Goal: Task Accomplishment & Management: Manage account settings

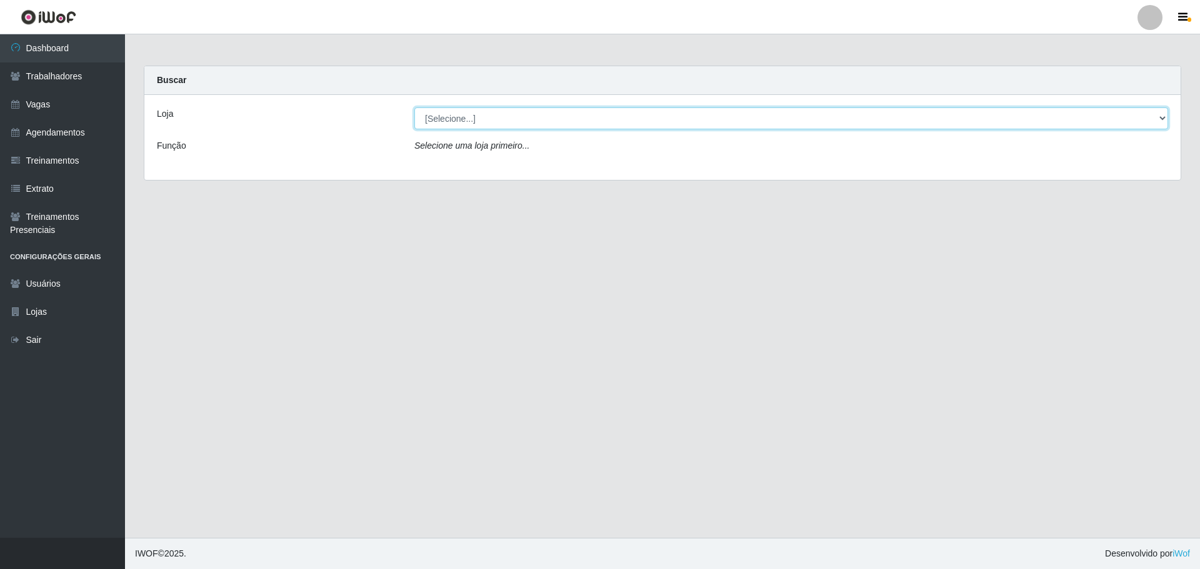
click at [445, 126] on select "[Selecione...] O ROSÁRIO ALIMENTOS" at bounding box center [791, 118] width 754 height 22
select select "349"
click at [414, 107] on select "[Selecione...] O ROSÁRIO ALIMENTOS" at bounding box center [791, 118] width 754 height 22
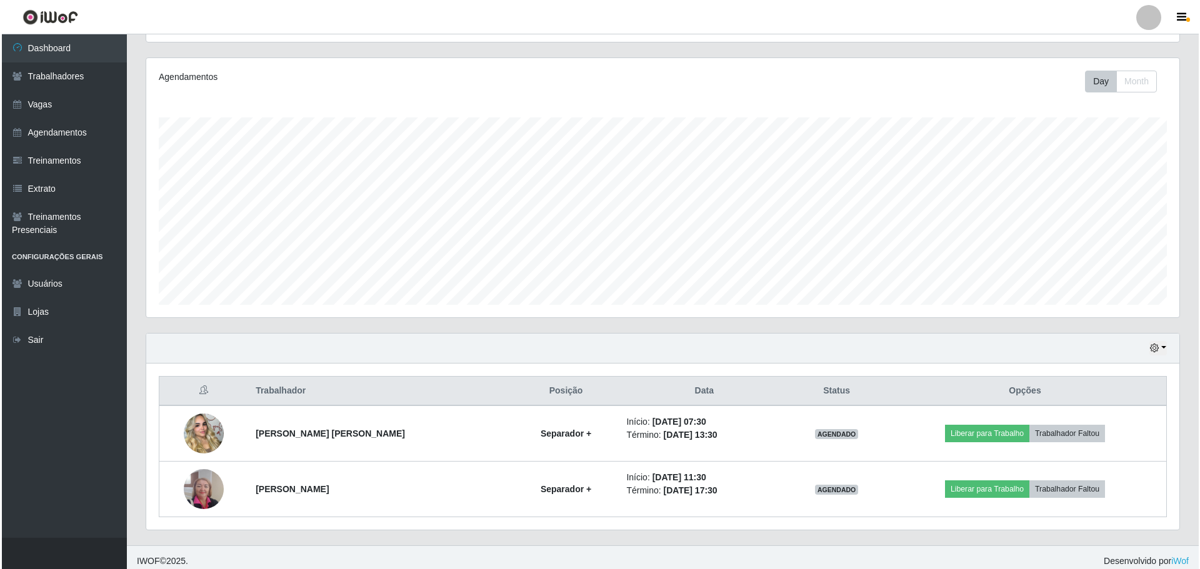
scroll to position [149, 0]
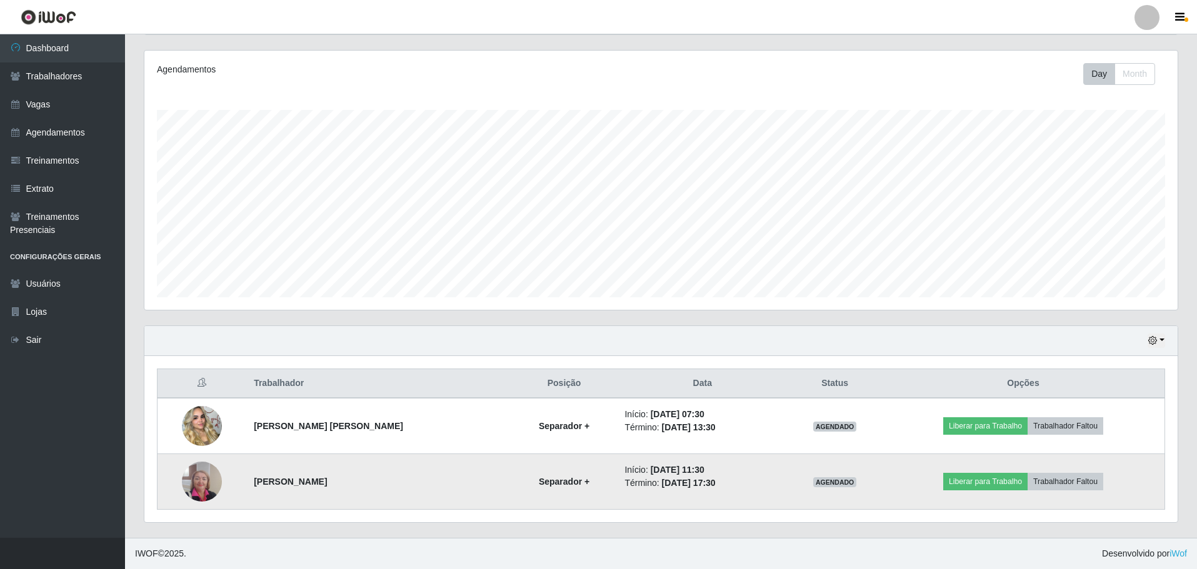
click at [200, 482] on img at bounding box center [202, 481] width 40 height 53
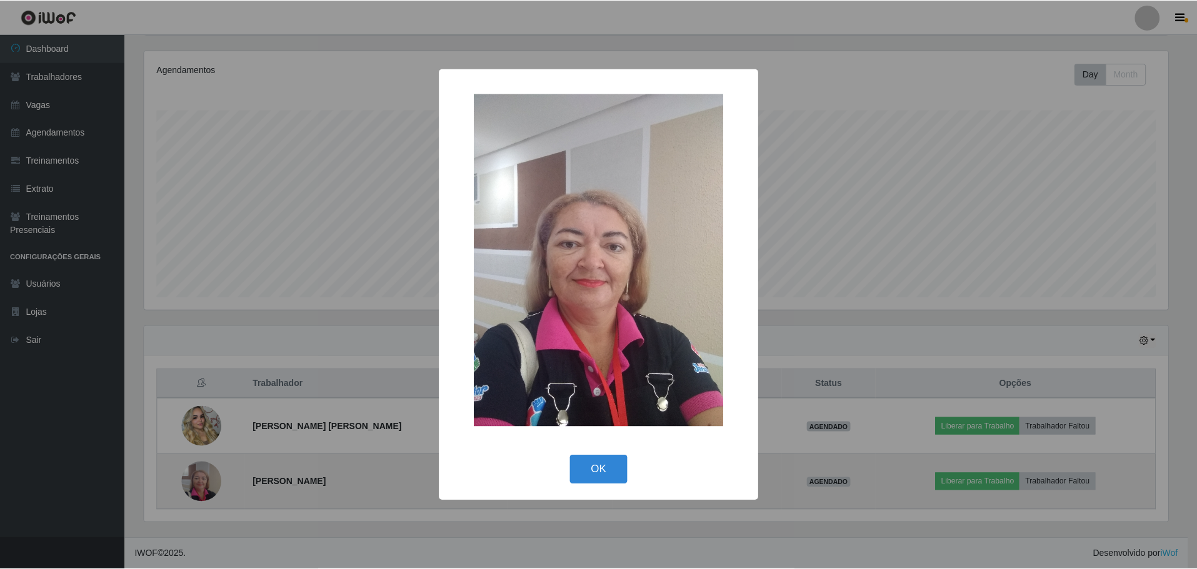
scroll to position [259, 1027]
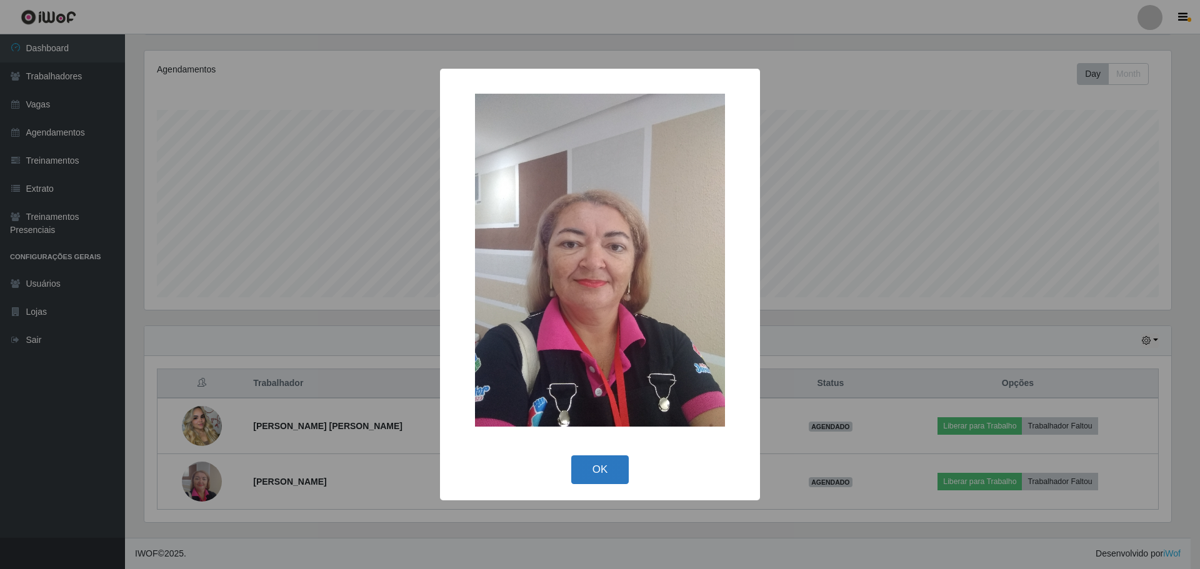
click at [589, 472] on button "OK" at bounding box center [600, 470] width 58 height 29
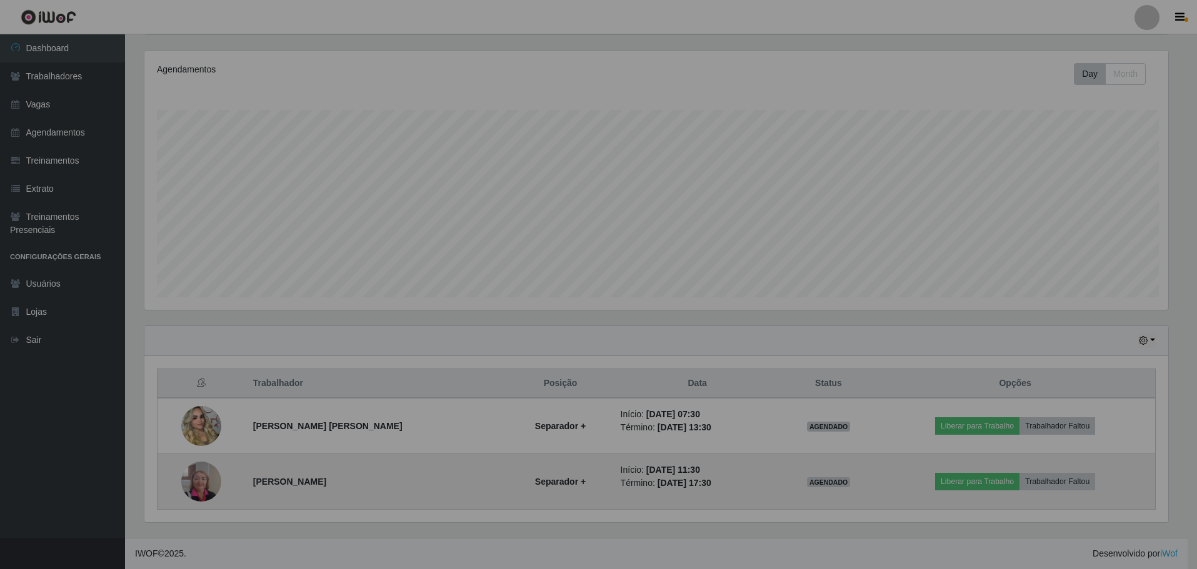
scroll to position [259, 1033]
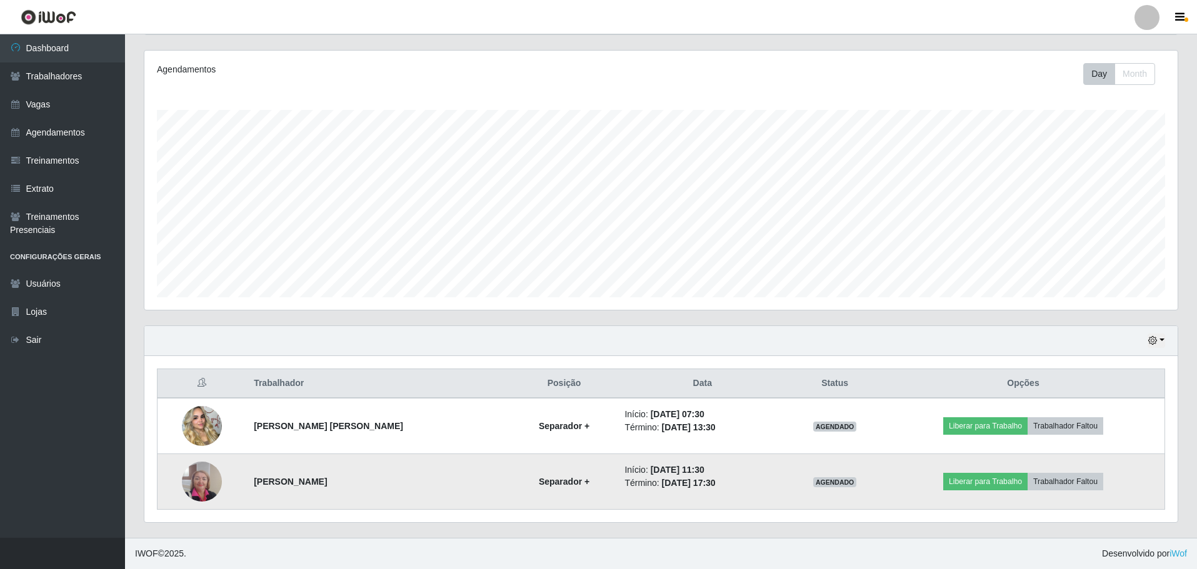
click at [321, 479] on strong "Keila Cristiane de oliveira" at bounding box center [290, 482] width 73 height 10
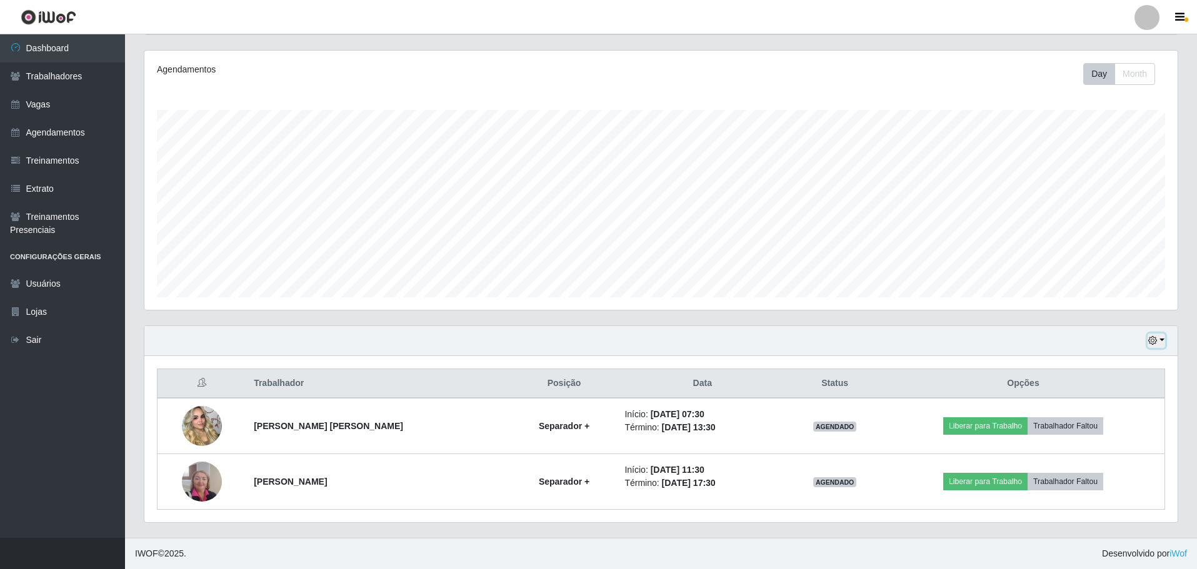
click at [1162, 342] on button "button" at bounding box center [1155, 341] width 17 height 14
click at [779, 332] on div "Hoje 1 dia 3 dias 1 Semana Não encerrados" at bounding box center [660, 341] width 1033 height 30
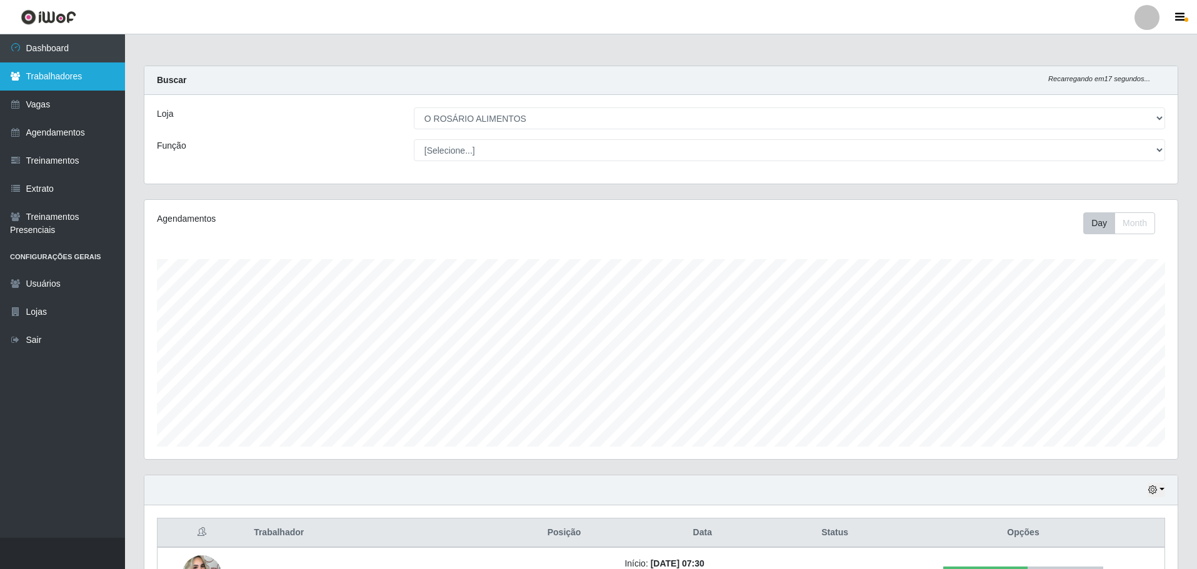
click at [39, 86] on link "Trabalhadores" at bounding box center [62, 76] width 125 height 28
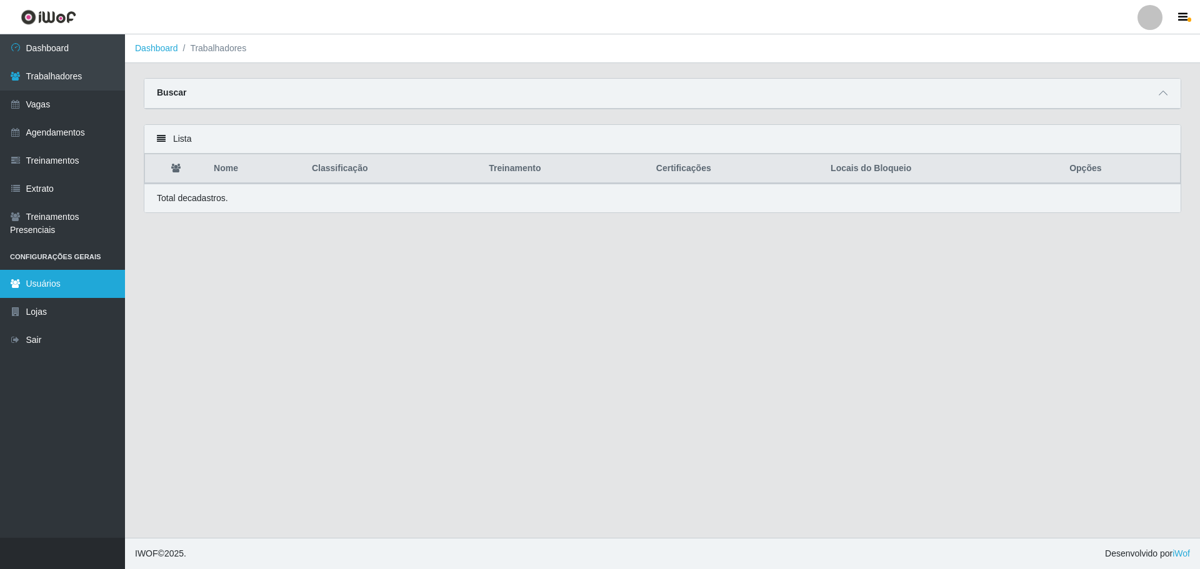
click at [61, 277] on link "Usuários" at bounding box center [62, 284] width 125 height 28
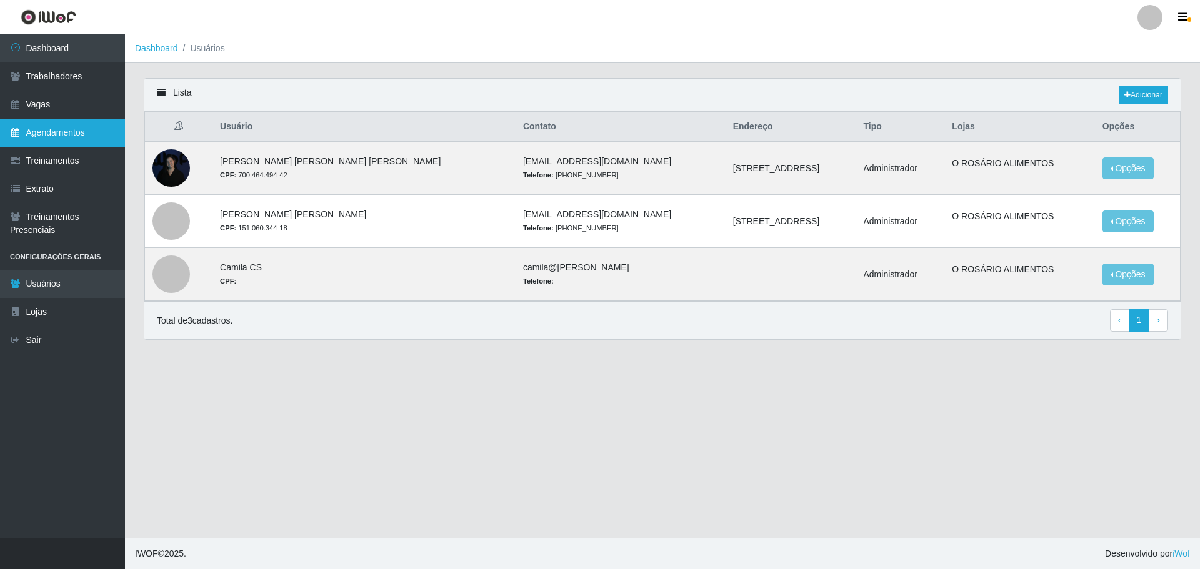
click at [72, 146] on link "Agendamentos" at bounding box center [62, 133] width 125 height 28
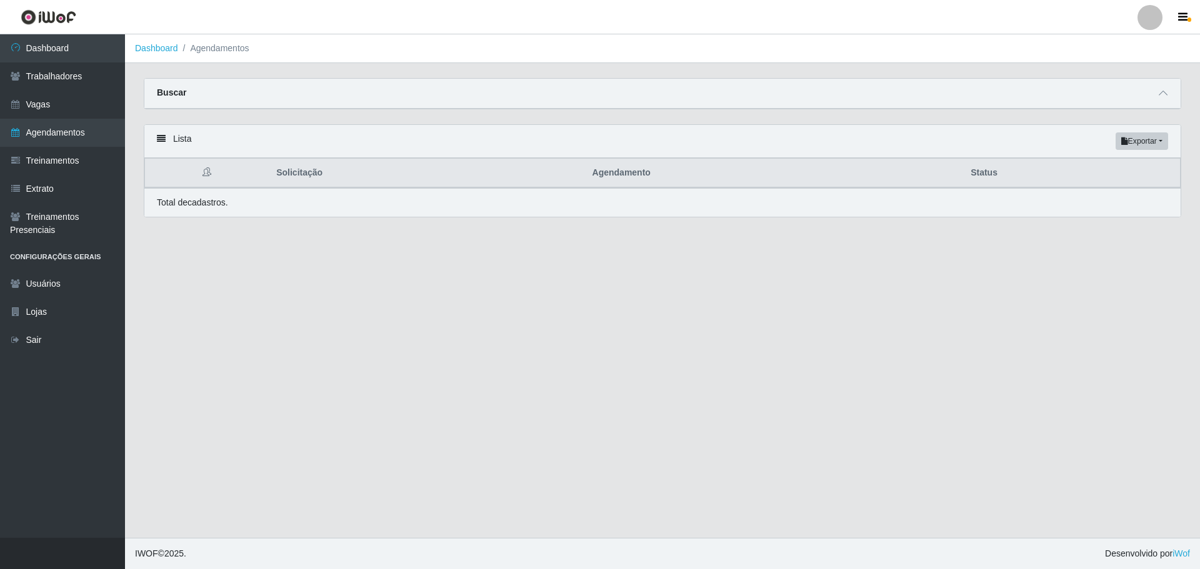
click at [1171, 95] on div "Buscar" at bounding box center [662, 94] width 1036 height 30
click at [62, 77] on link "Trabalhadores" at bounding box center [62, 76] width 125 height 28
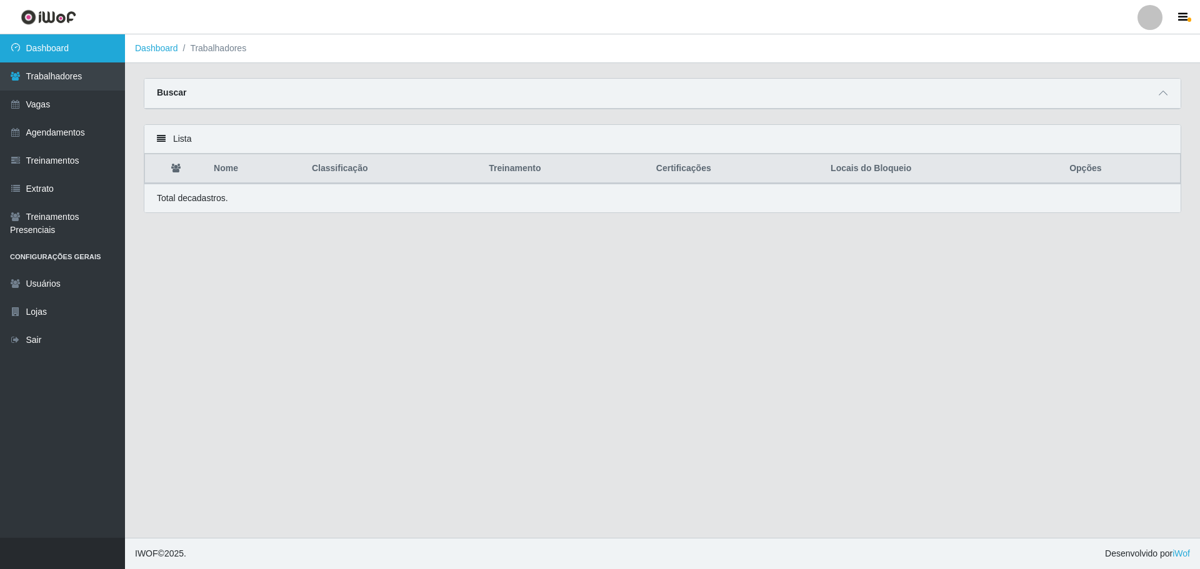
click at [62, 60] on link "Dashboard" at bounding box center [62, 48] width 125 height 28
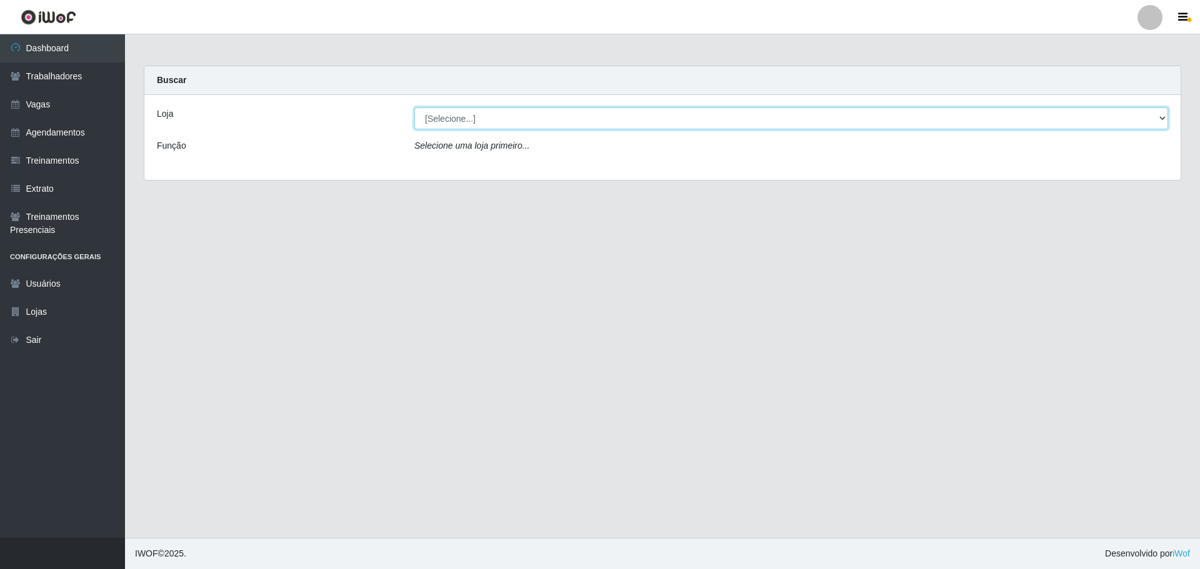
click at [759, 122] on select "[Selecione...] O ROSÁRIO ALIMENTOS" at bounding box center [791, 118] width 754 height 22
select select "349"
click at [414, 107] on select "[Selecione...] O ROSÁRIO ALIMENTOS" at bounding box center [791, 118] width 754 height 22
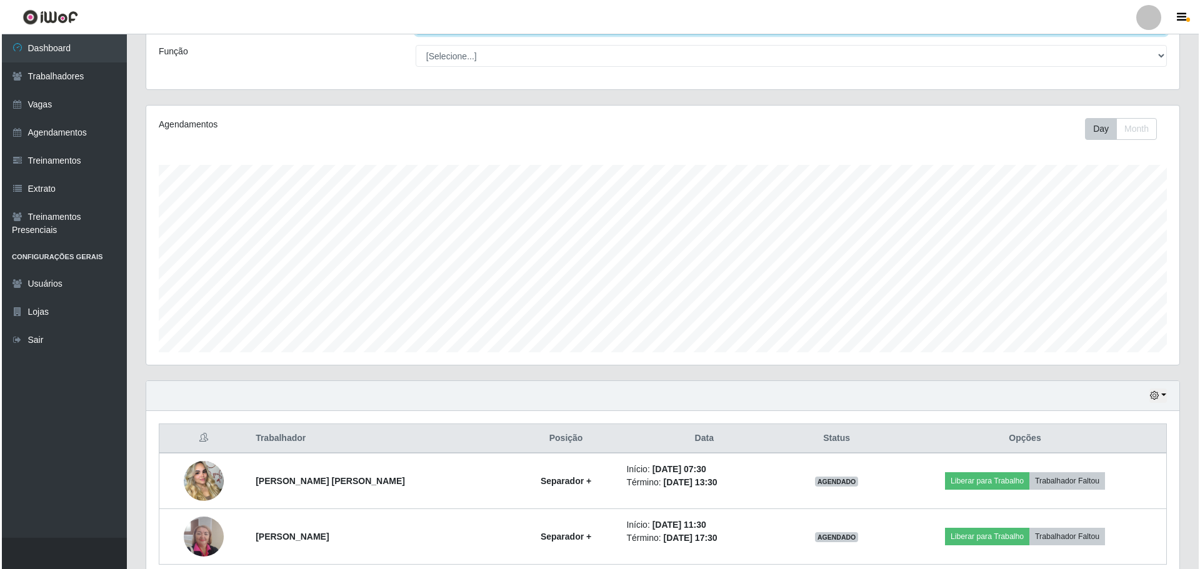
scroll to position [149, 0]
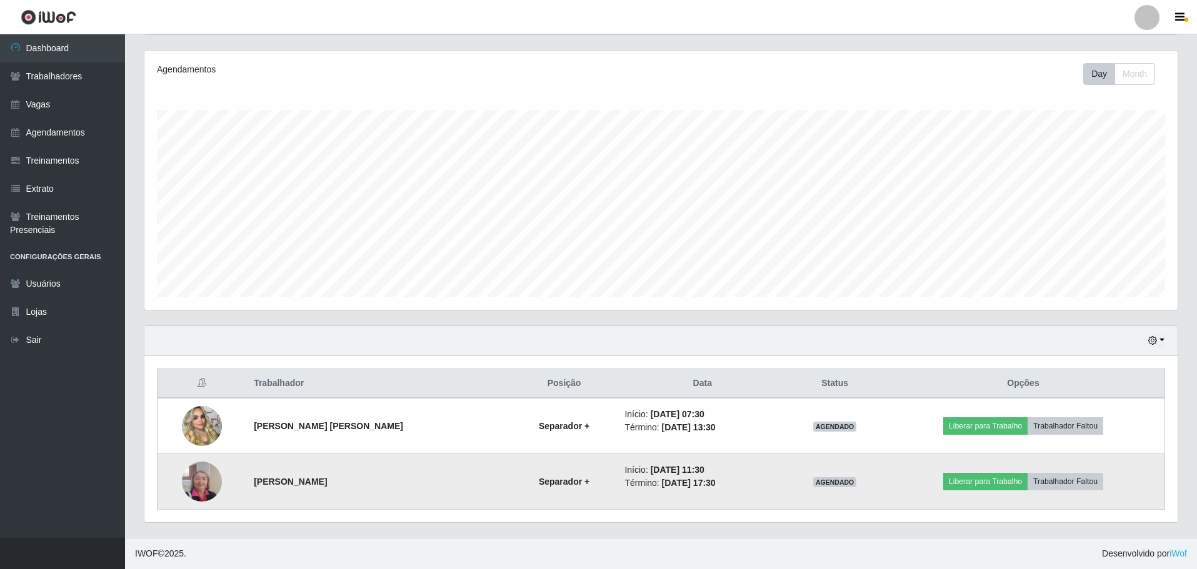
click at [311, 479] on strong "[PERSON_NAME]" at bounding box center [290, 482] width 73 height 10
click at [198, 484] on img at bounding box center [202, 481] width 40 height 53
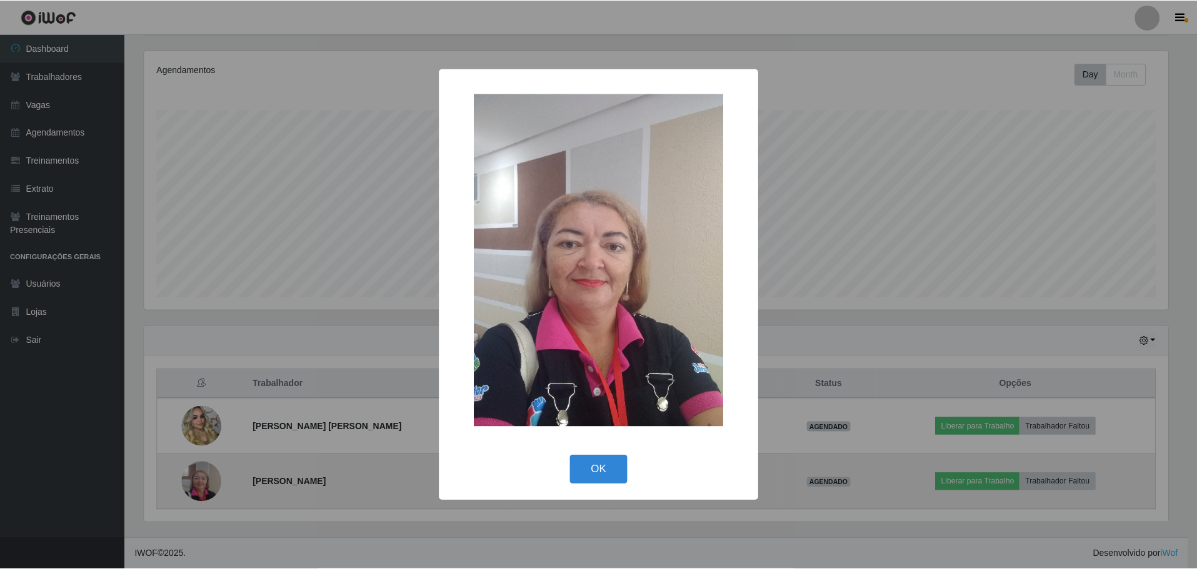
scroll to position [259, 1027]
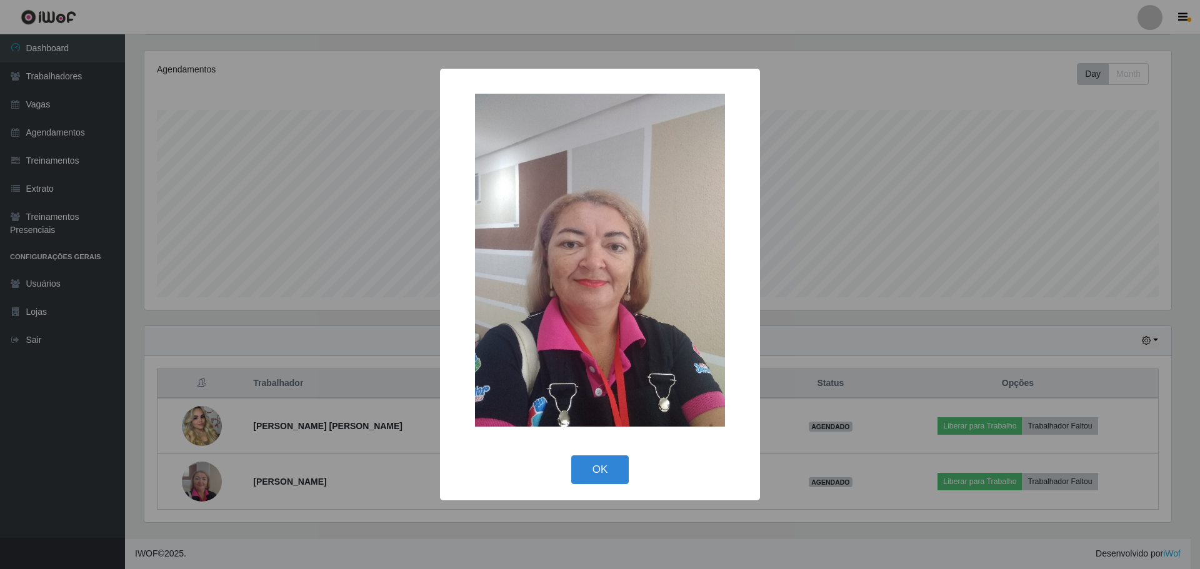
click at [641, 477] on div "OK Cancel" at bounding box center [599, 470] width 295 height 36
click at [601, 473] on button "OK" at bounding box center [600, 470] width 58 height 29
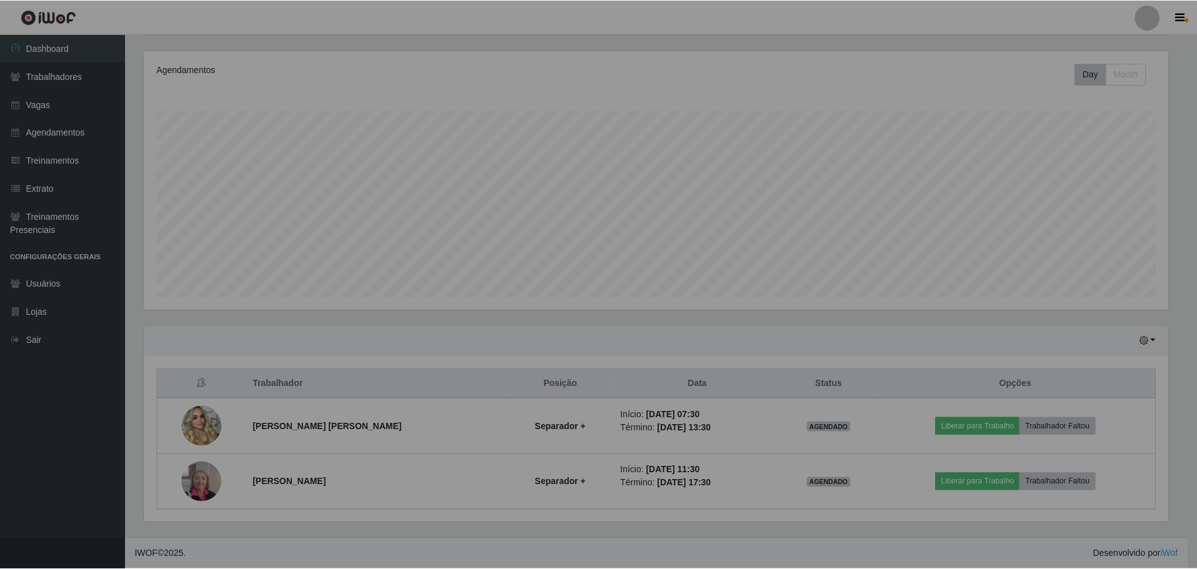
scroll to position [259, 1033]
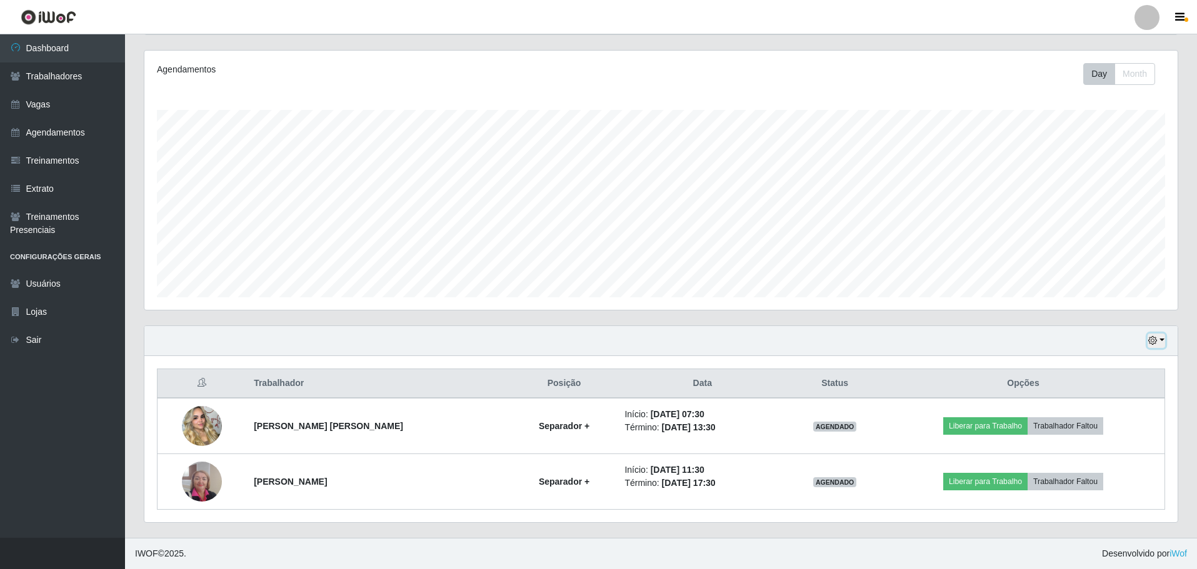
click at [1160, 336] on button "button" at bounding box center [1155, 341] width 17 height 14
click at [944, 299] on div "Agendamentos Day Month" at bounding box center [660, 180] width 1033 height 259
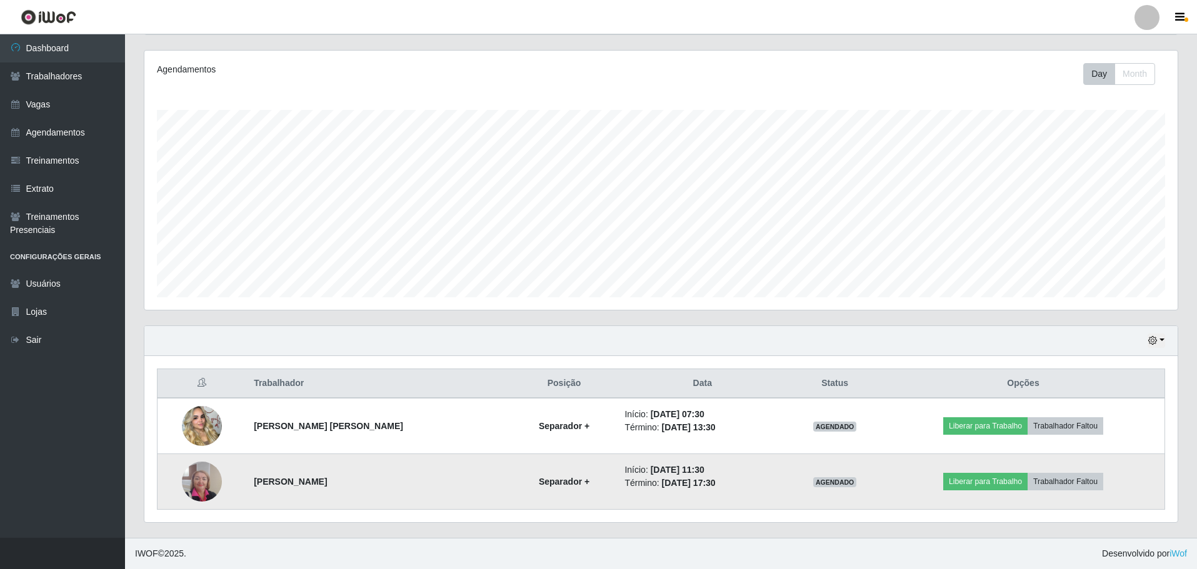
click at [258, 485] on strong "[PERSON_NAME]" at bounding box center [290, 482] width 73 height 10
click at [265, 485] on strong "[PERSON_NAME]" at bounding box center [290, 482] width 73 height 10
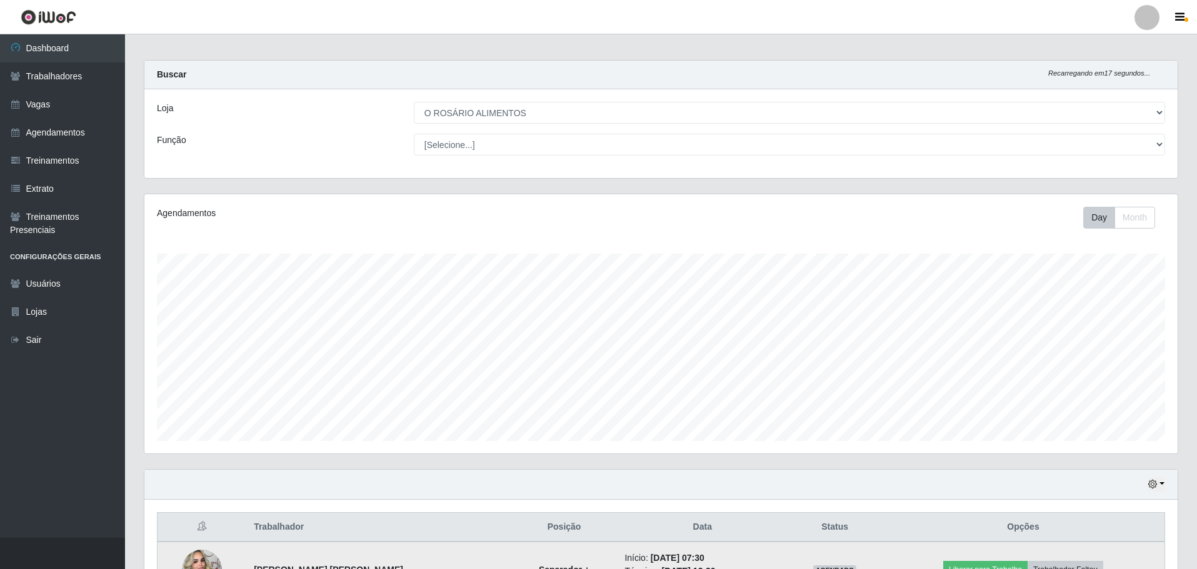
scroll to position [0, 0]
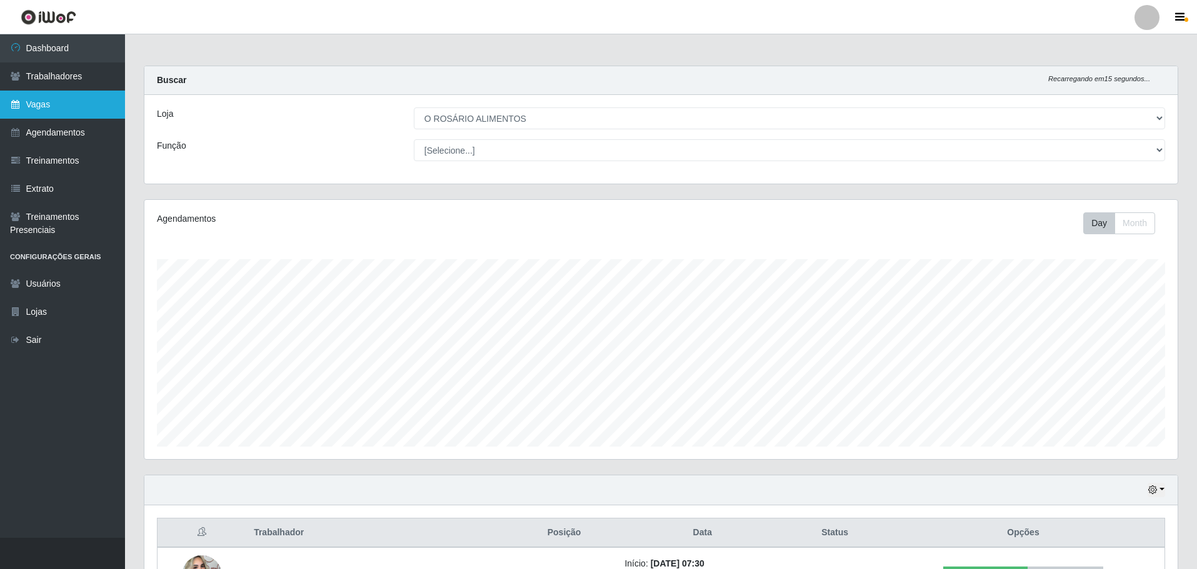
click at [68, 101] on link "Vagas" at bounding box center [62, 105] width 125 height 28
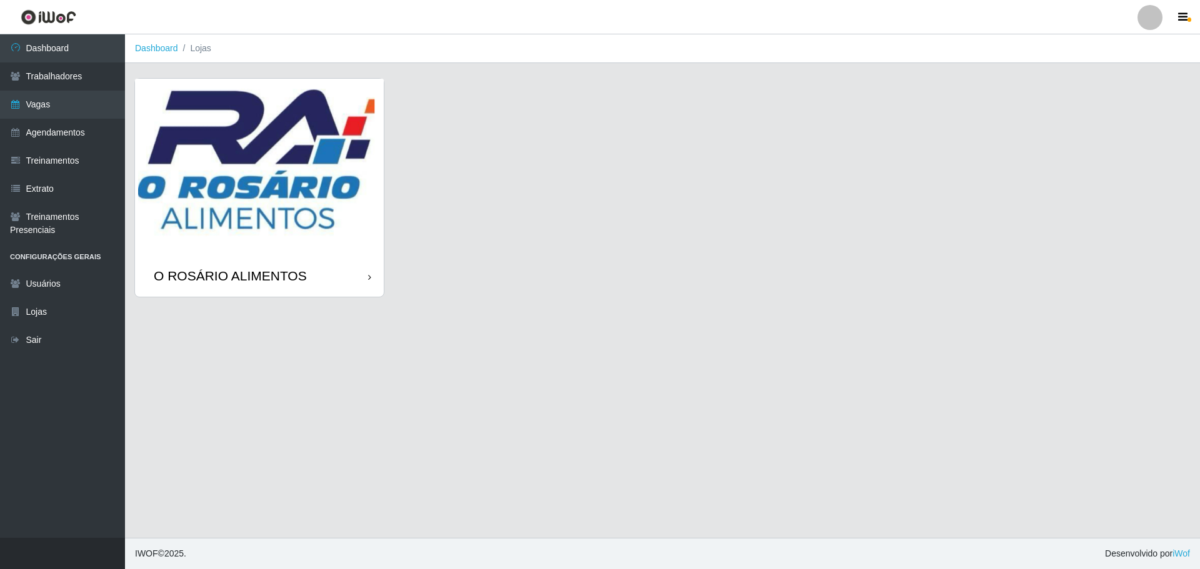
click at [284, 179] on img at bounding box center [259, 167] width 249 height 177
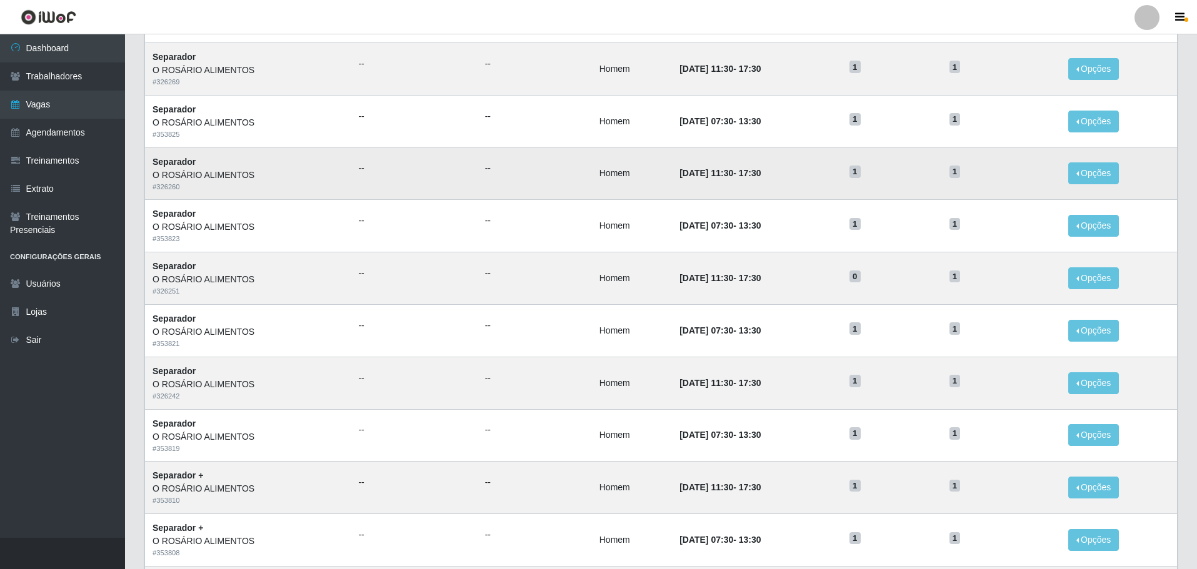
scroll to position [490, 0]
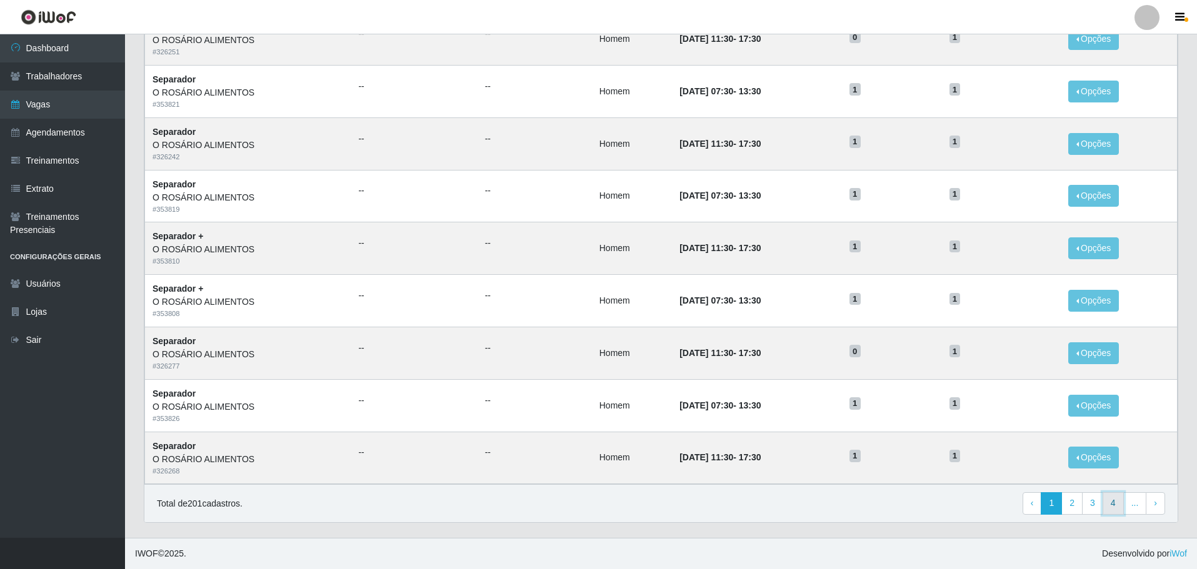
click at [1107, 506] on link "4" at bounding box center [1112, 503] width 21 height 22
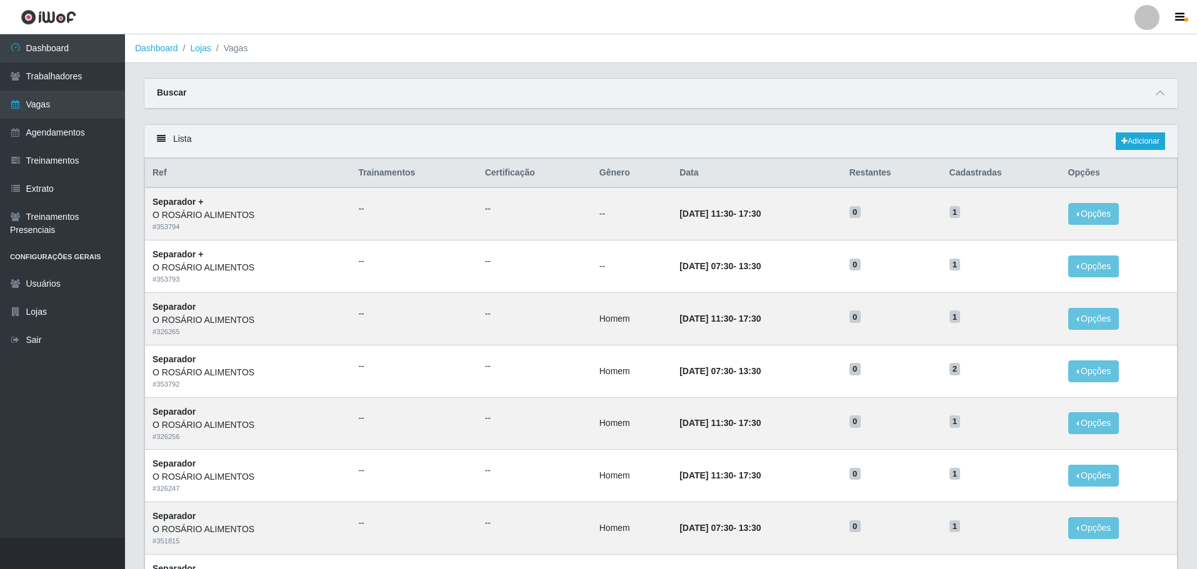
click at [1150, 94] on div "Buscar" at bounding box center [660, 94] width 1033 height 30
click at [1161, 94] on icon at bounding box center [1159, 93] width 9 height 9
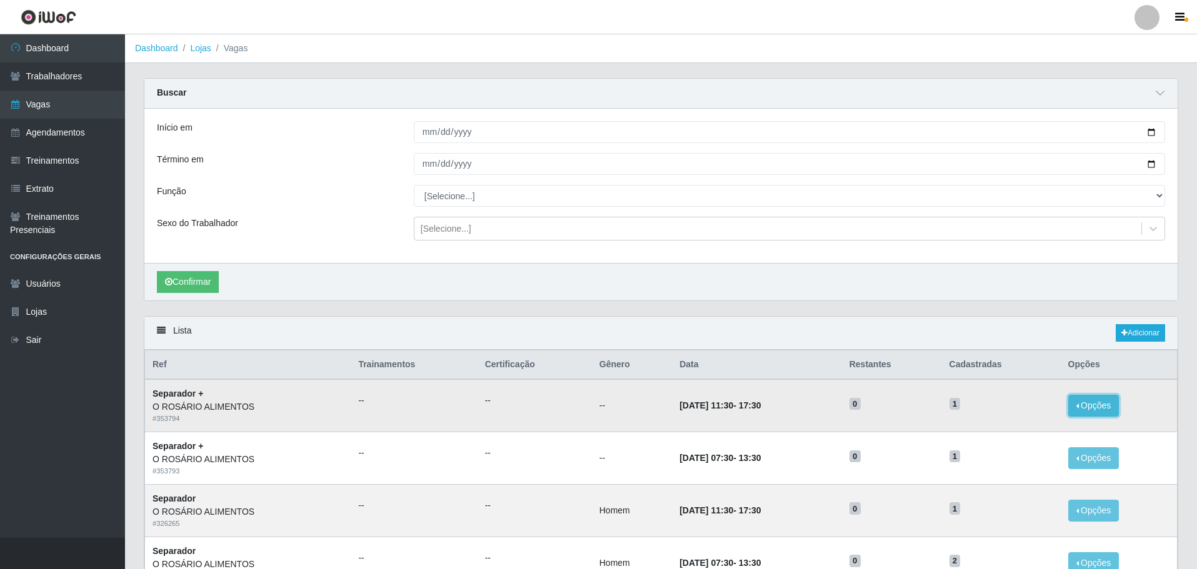
click at [1088, 417] on button "Opções" at bounding box center [1093, 406] width 51 height 22
click at [1009, 405] on link "Editar" at bounding box center [998, 408] width 36 height 10
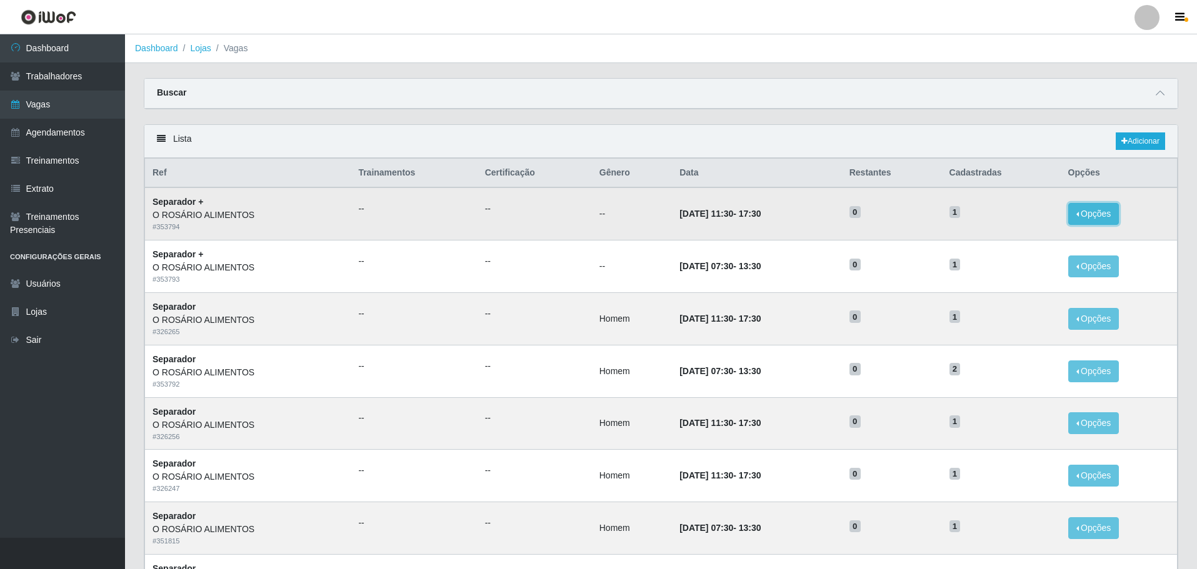
click at [1113, 221] on button "Opções" at bounding box center [1093, 214] width 51 height 22
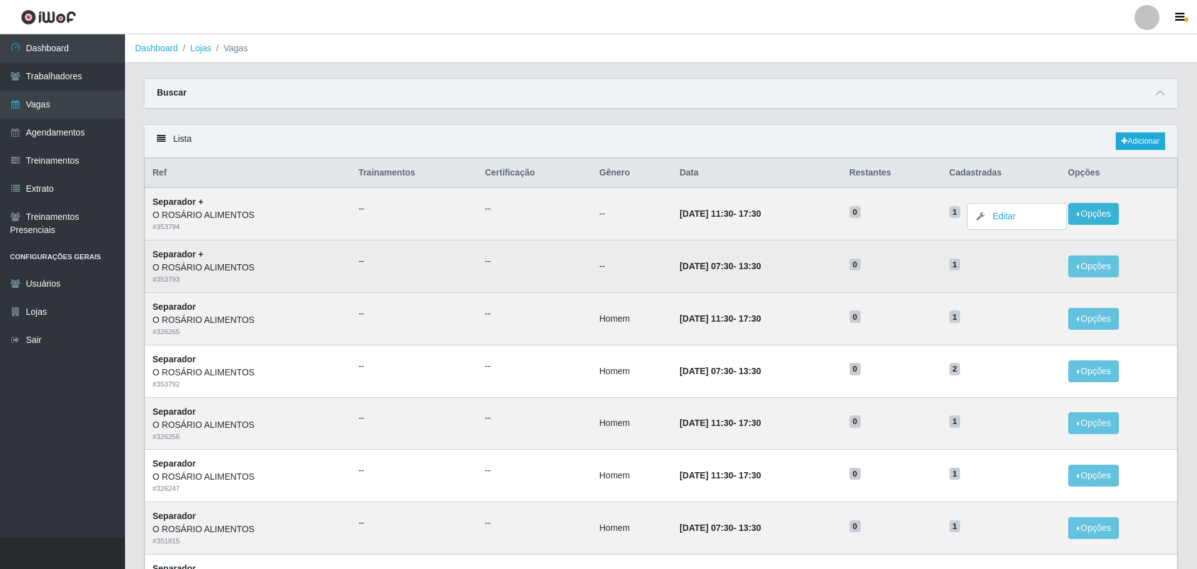
click at [897, 279] on td "0" at bounding box center [892, 267] width 100 height 52
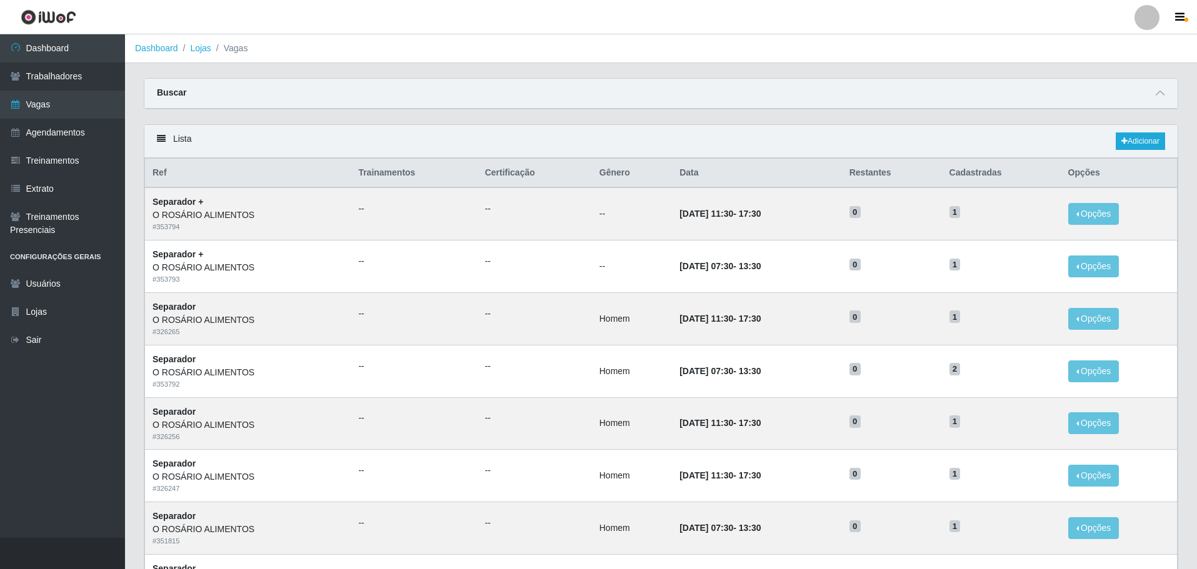
click at [1170, 81] on div "Buscar" at bounding box center [660, 94] width 1033 height 30
click at [1165, 96] on span at bounding box center [1159, 93] width 15 height 14
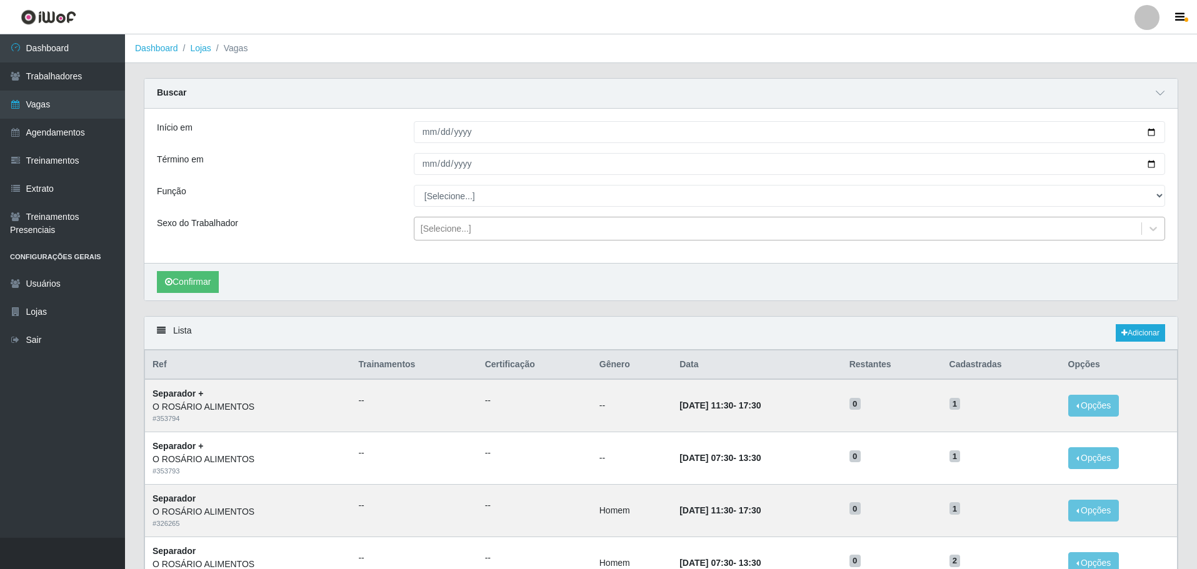
click at [490, 229] on div "[Selecione...]" at bounding box center [777, 229] width 727 height 21
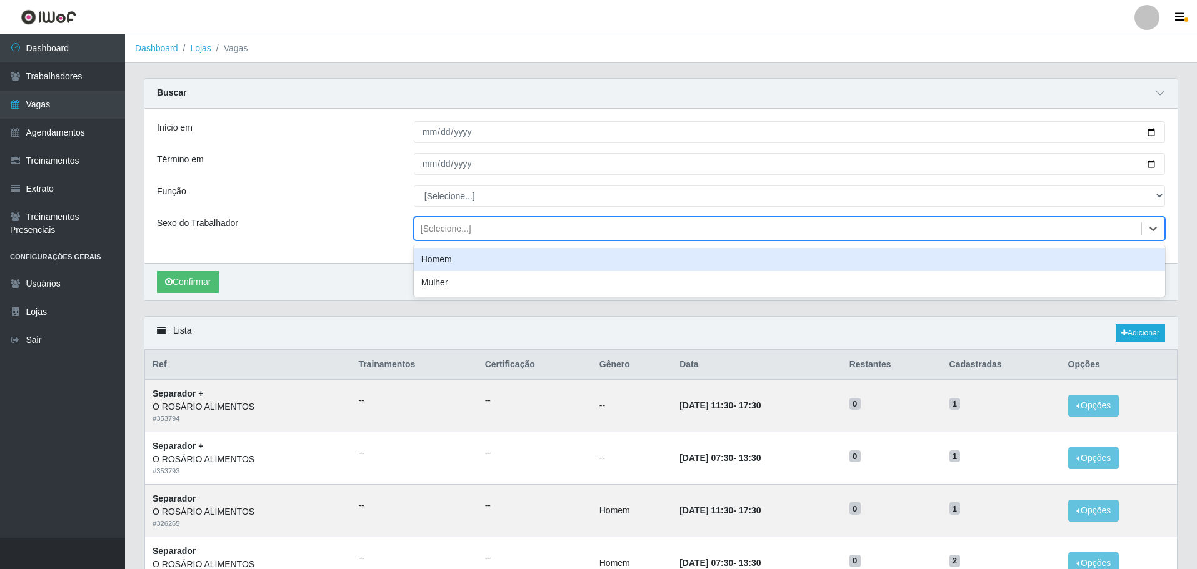
click at [490, 229] on div "[Selecione...]" at bounding box center [777, 229] width 727 height 21
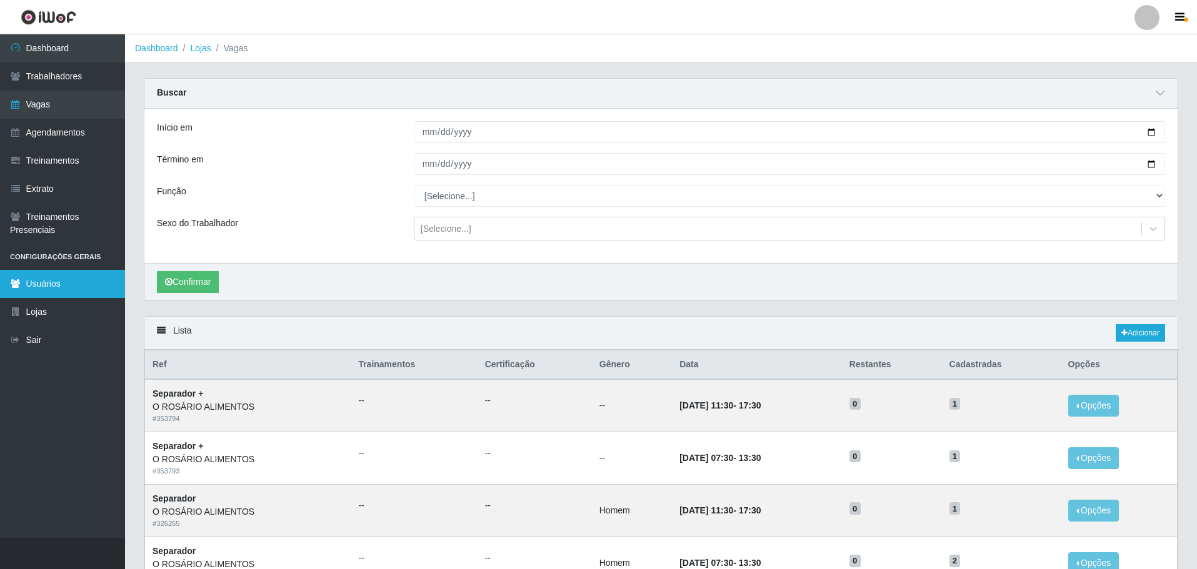
click at [76, 289] on link "Usuários" at bounding box center [62, 284] width 125 height 28
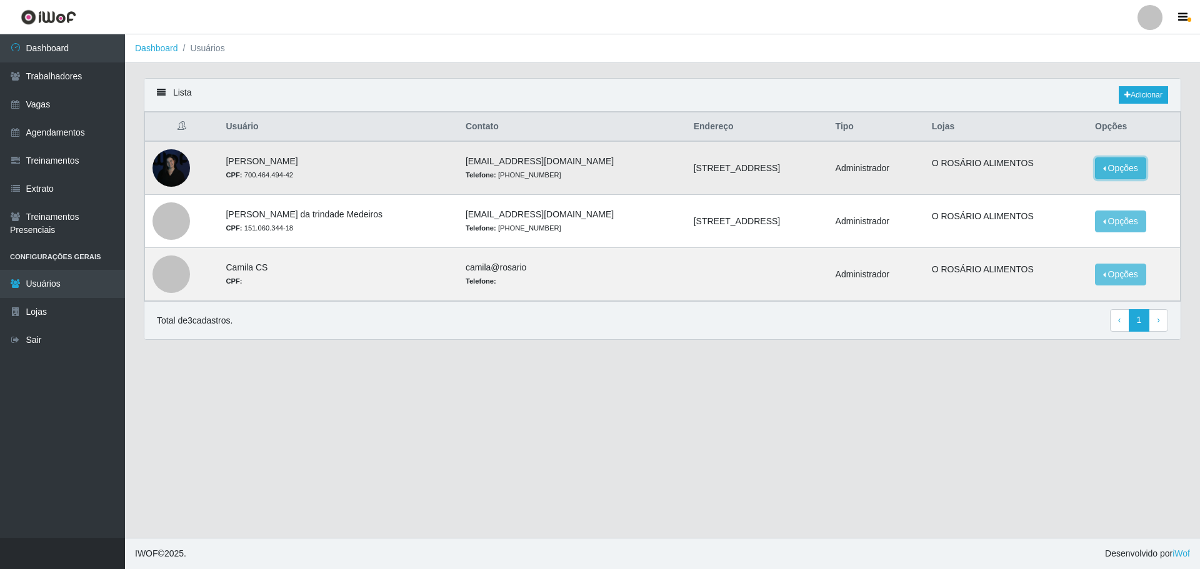
click at [1136, 162] on button "Opções" at bounding box center [1120, 168] width 51 height 22
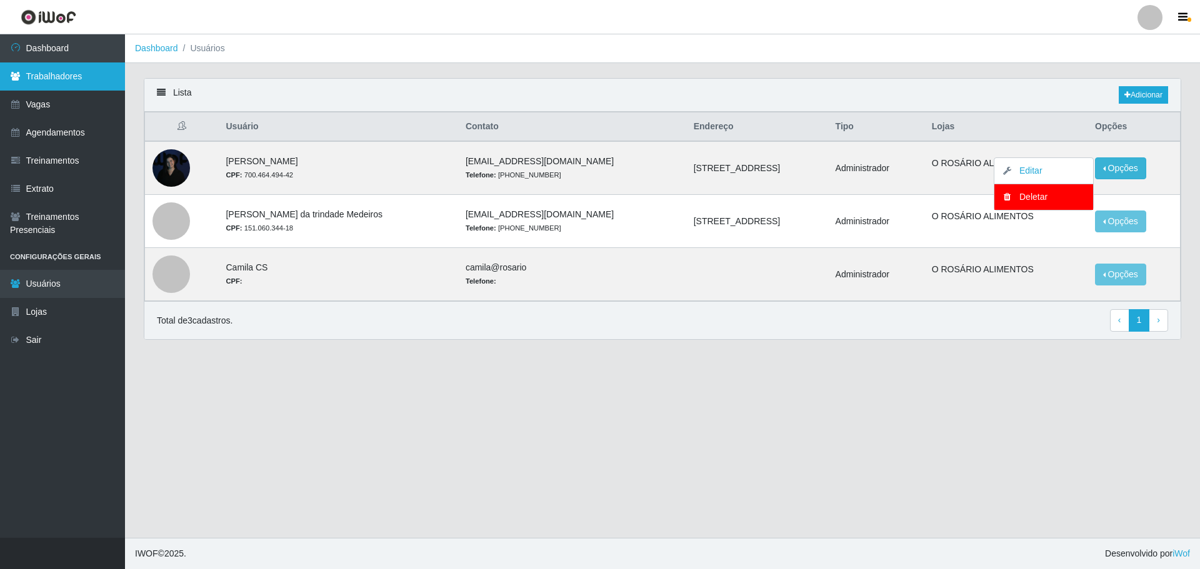
click at [92, 80] on link "Trabalhadores" at bounding box center [62, 76] width 125 height 28
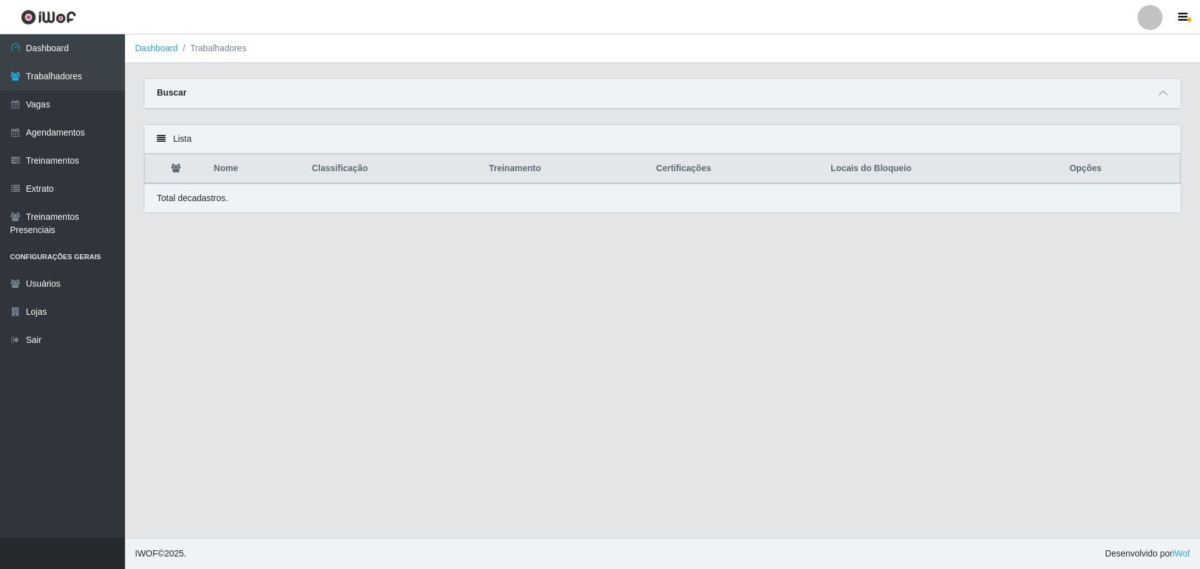
click at [1150, 97] on div "Buscar" at bounding box center [662, 94] width 1036 height 30
click at [1167, 100] on span at bounding box center [1162, 93] width 15 height 14
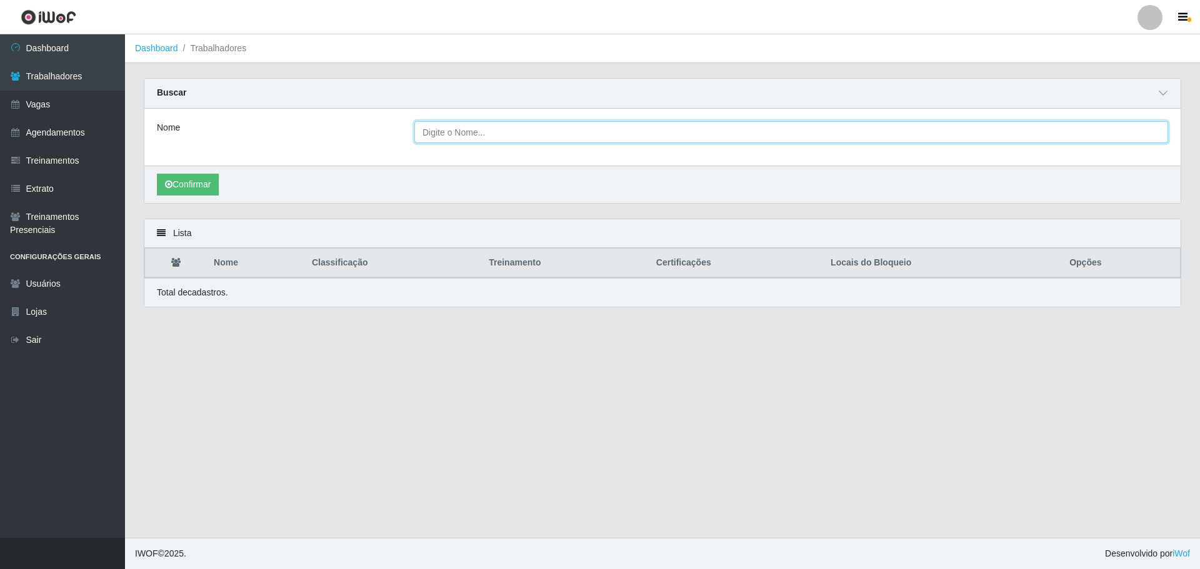
click at [461, 139] on input "Nome" at bounding box center [791, 132] width 754 height 22
click at [457, 133] on input "Nome" at bounding box center [791, 132] width 754 height 22
click at [450, 132] on input "Nome" at bounding box center [791, 132] width 754 height 22
type input "keila"
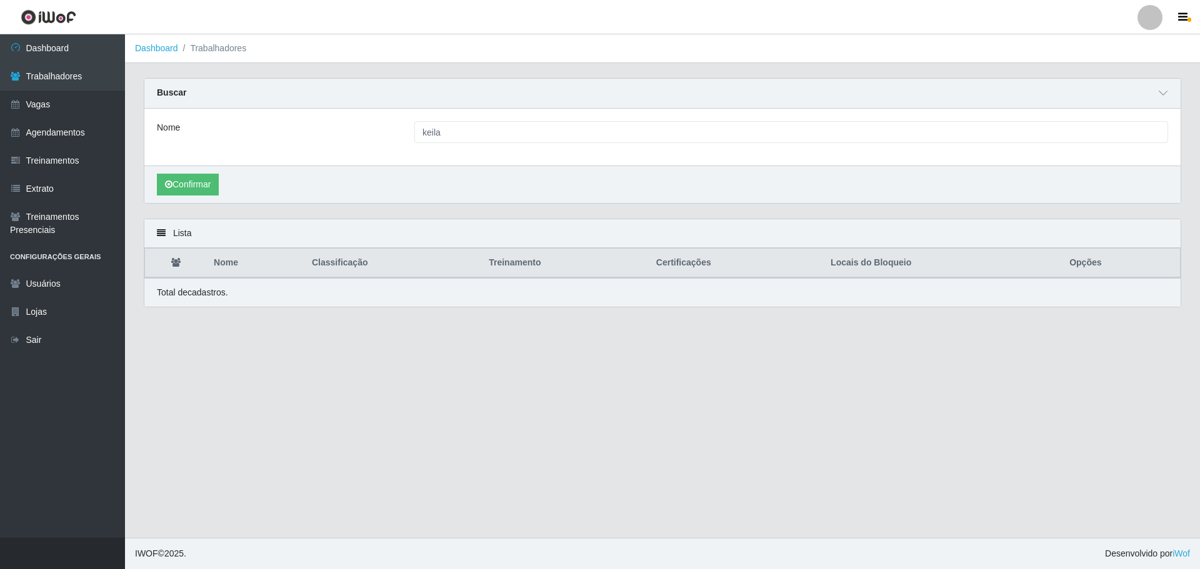
click at [158, 196] on div "Confirmar" at bounding box center [662, 184] width 1036 height 37
click at [184, 181] on button "Confirmar" at bounding box center [188, 185] width 62 height 22
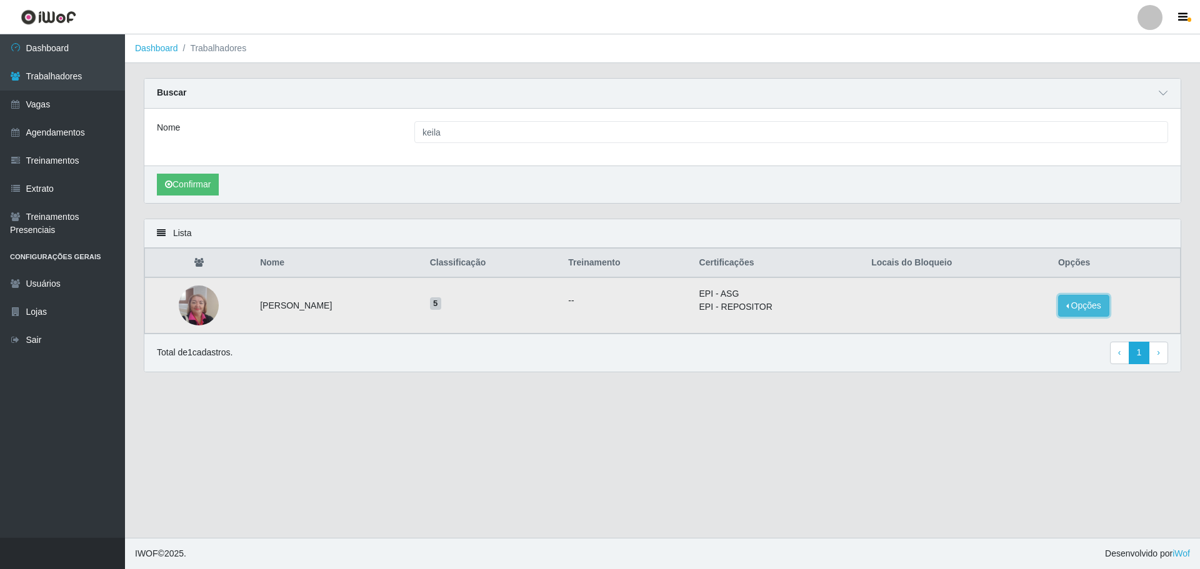
click at [1089, 307] on button "Opções" at bounding box center [1083, 306] width 51 height 22
click at [920, 429] on main "Dashboard Trabalhadores Carregando... Buscar Nome keila Confirmar Lista Nome Cl…" at bounding box center [662, 286] width 1075 height 504
click at [214, 309] on img at bounding box center [199, 305] width 40 height 53
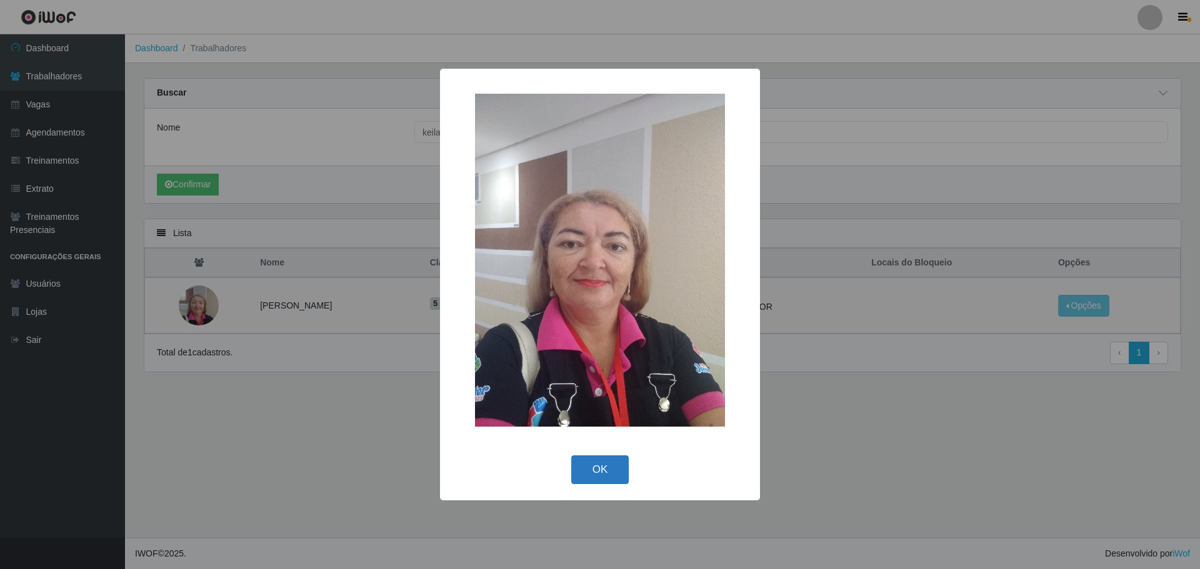
click at [624, 459] on button "OK" at bounding box center [600, 470] width 58 height 29
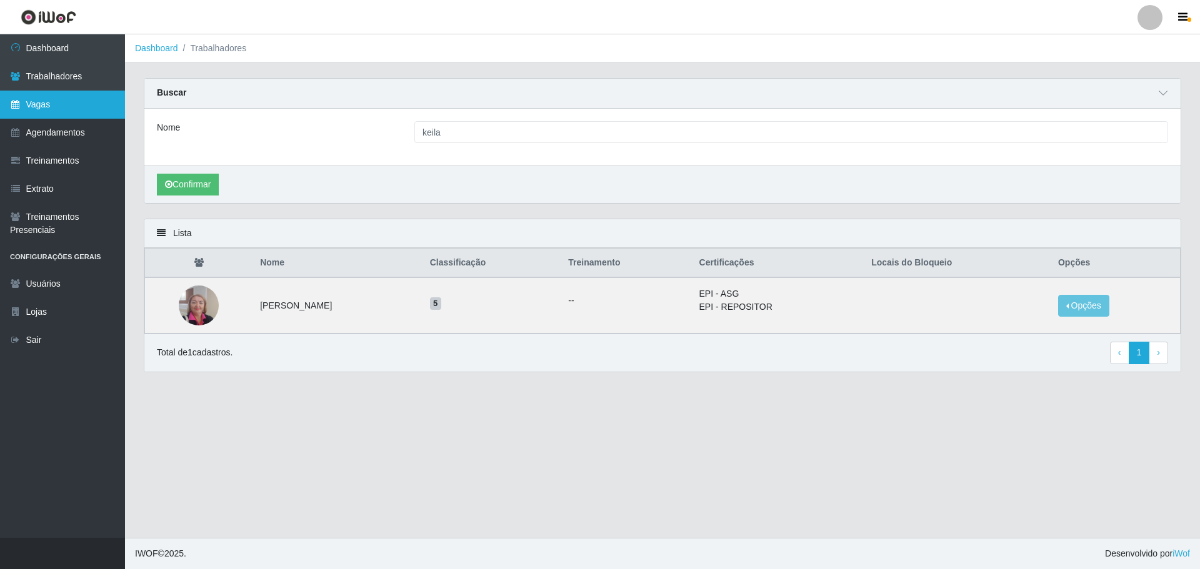
click at [14, 99] on link "Vagas" at bounding box center [62, 105] width 125 height 28
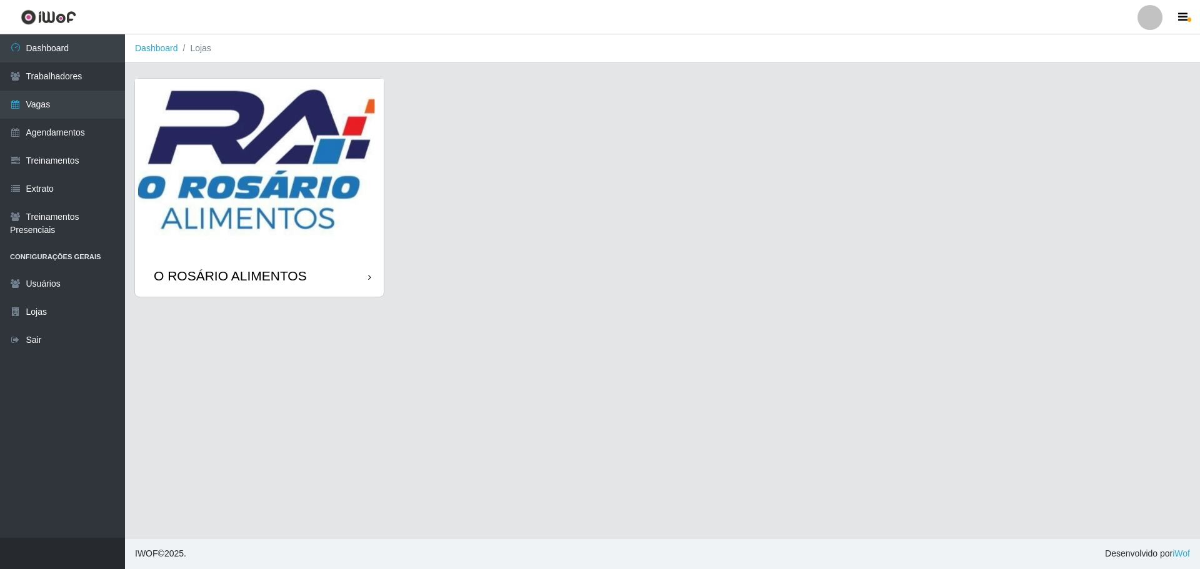
click at [364, 191] on img at bounding box center [259, 167] width 249 height 177
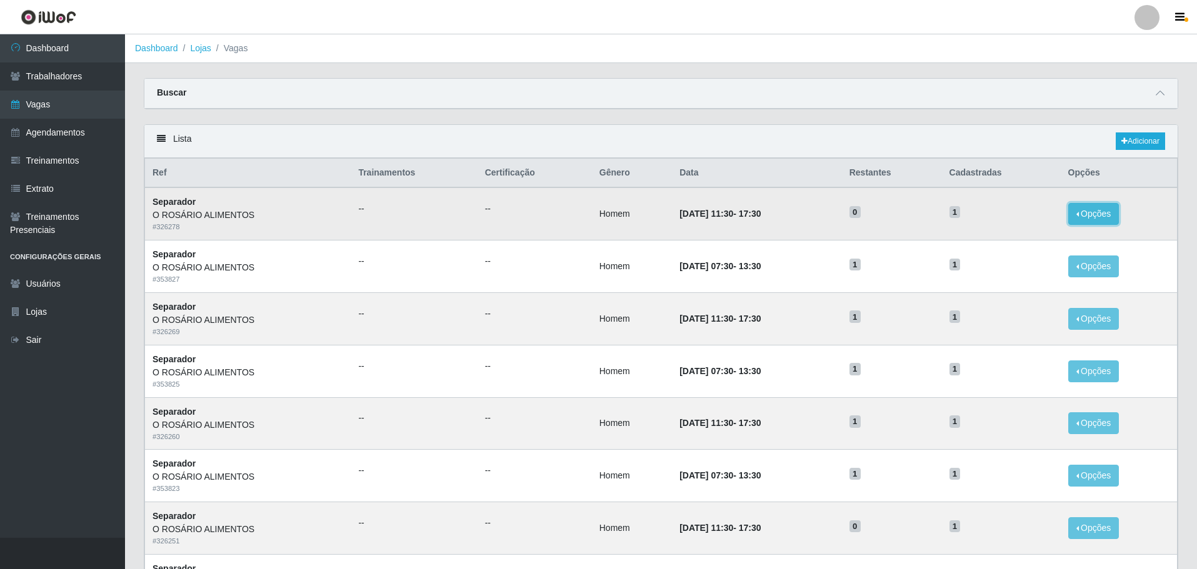
click at [1082, 217] on button "Opções" at bounding box center [1093, 214] width 51 height 22
click at [1042, 212] on button "Editar" at bounding box center [1016, 217] width 99 height 26
click at [1091, 208] on button "Opções" at bounding box center [1093, 214] width 51 height 22
click at [990, 220] on link "Editar" at bounding box center [998, 216] width 36 height 10
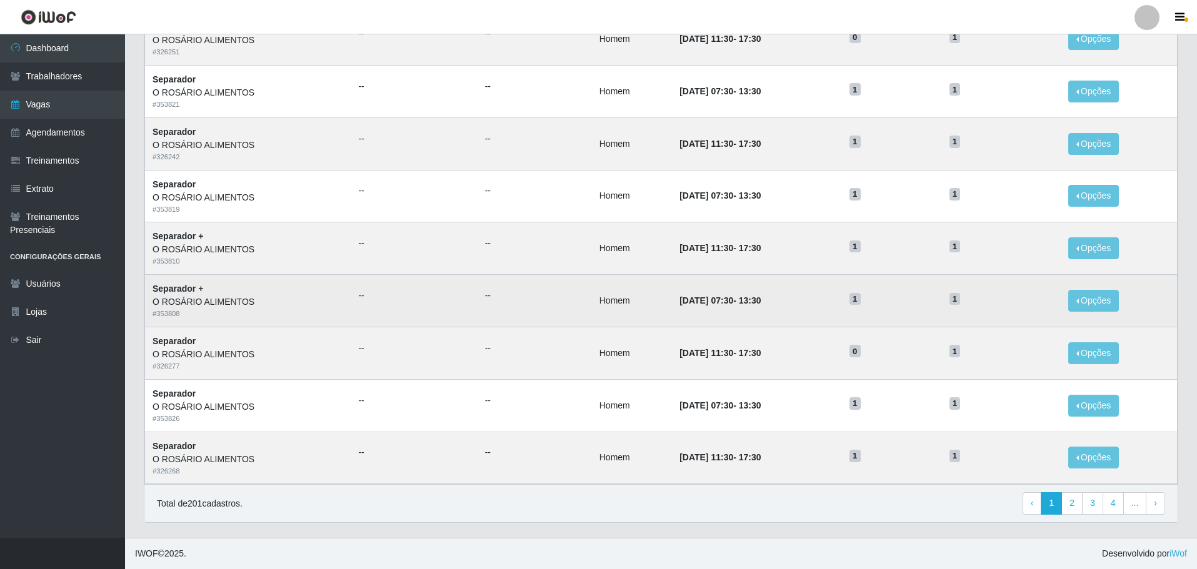
scroll to position [490, 0]
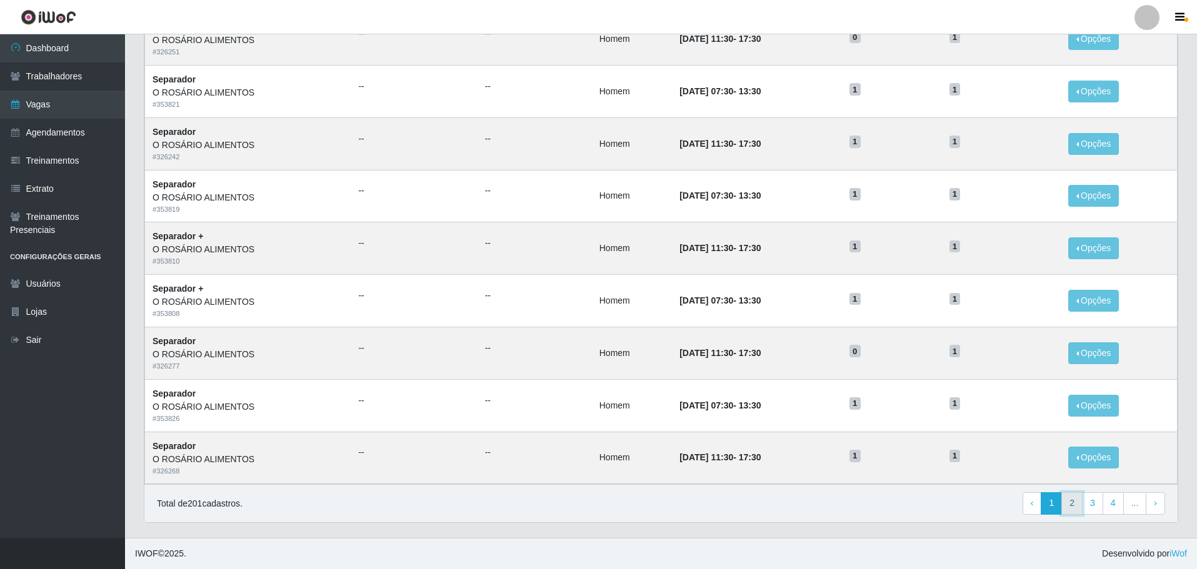
click at [1074, 497] on link "2" at bounding box center [1071, 503] width 21 height 22
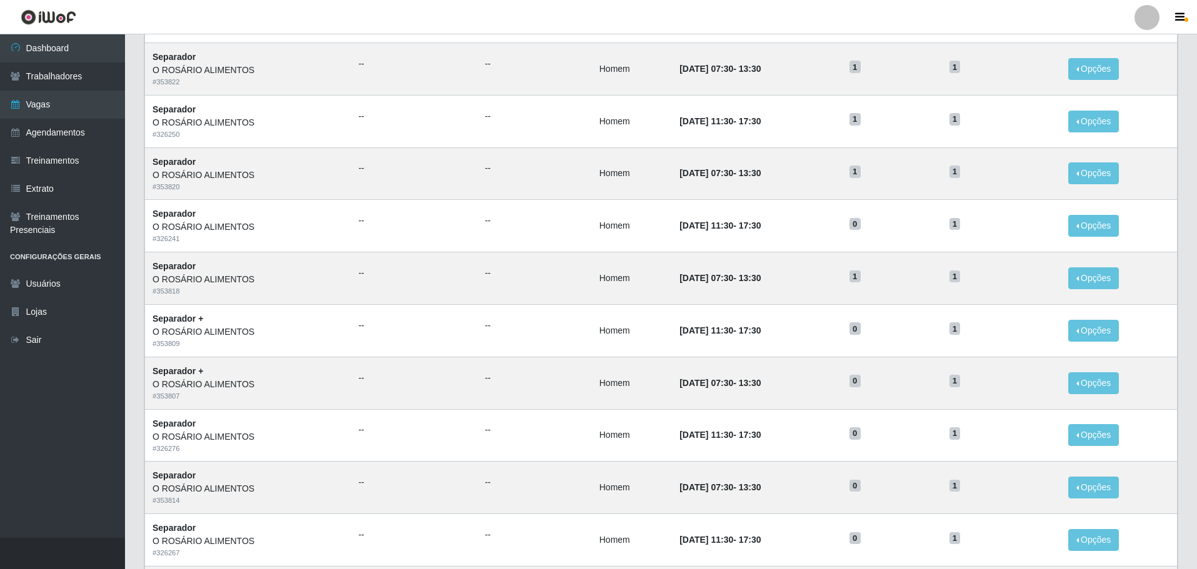
scroll to position [490, 0]
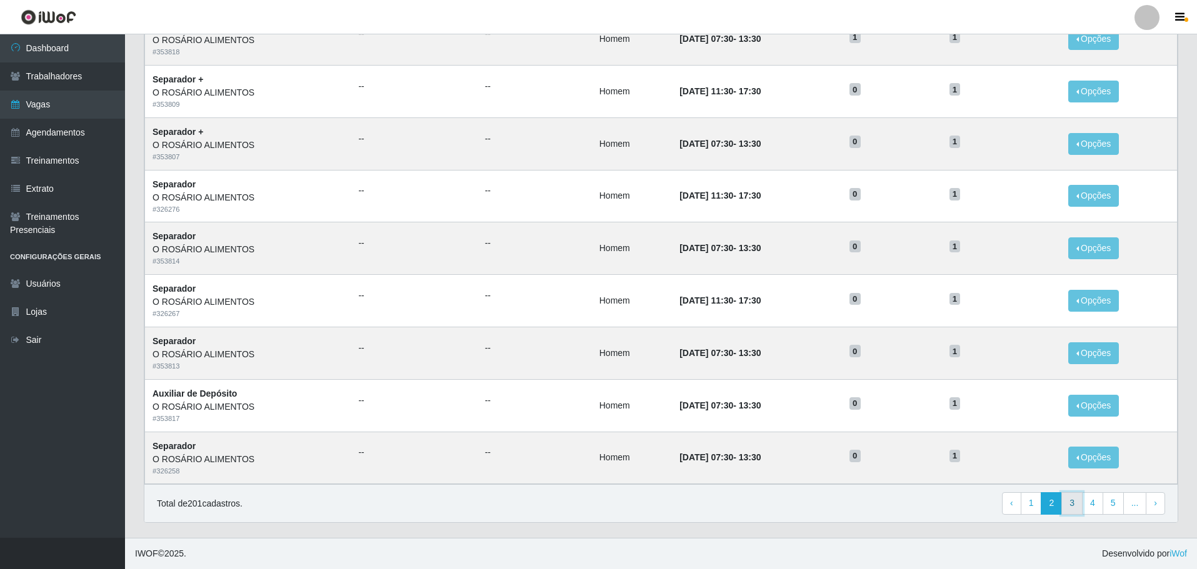
click at [1069, 506] on link "3" at bounding box center [1071, 503] width 21 height 22
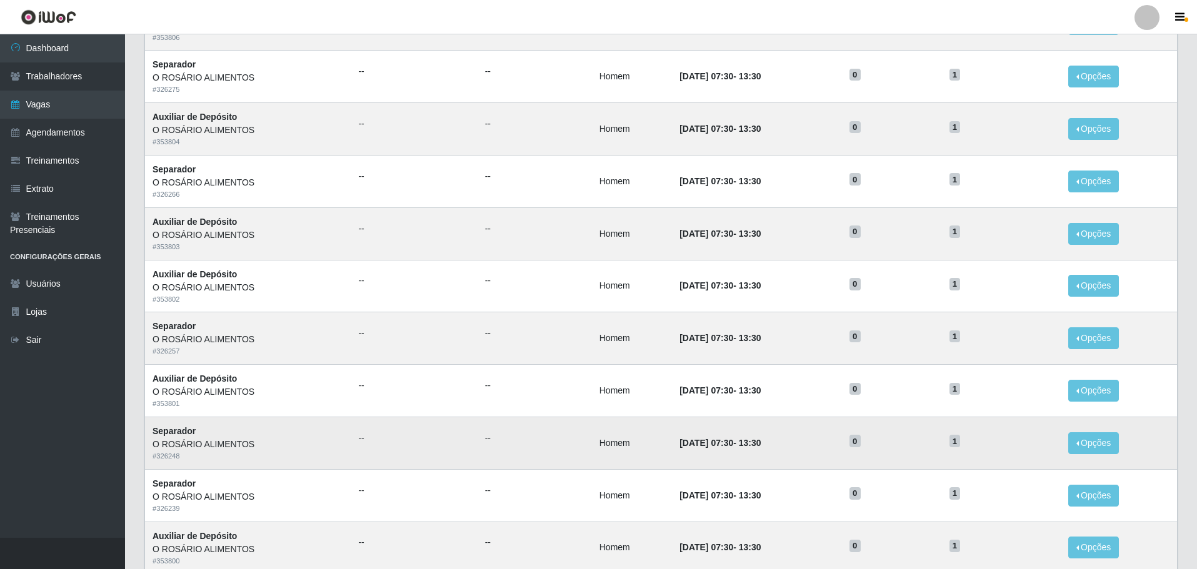
scroll to position [490, 0]
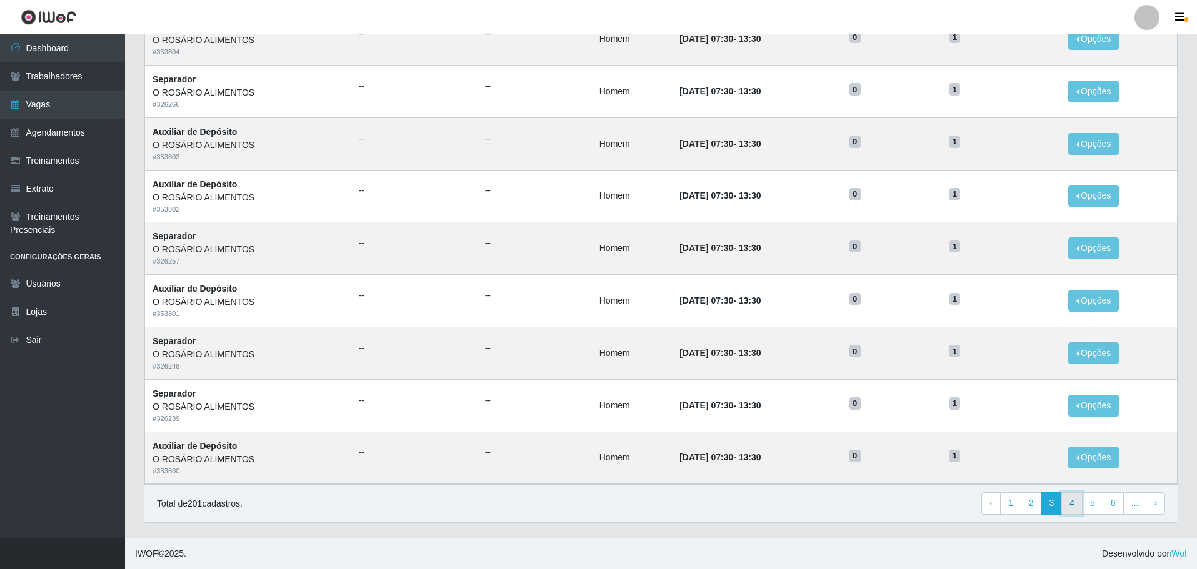
click at [1075, 502] on link "4" at bounding box center [1071, 503] width 21 height 22
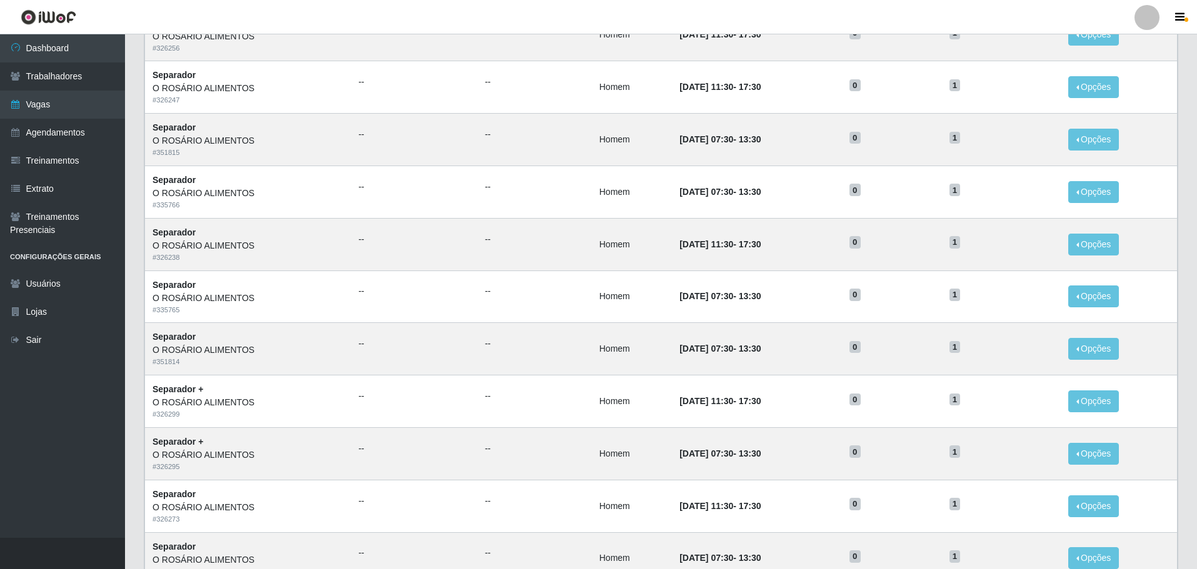
scroll to position [490, 0]
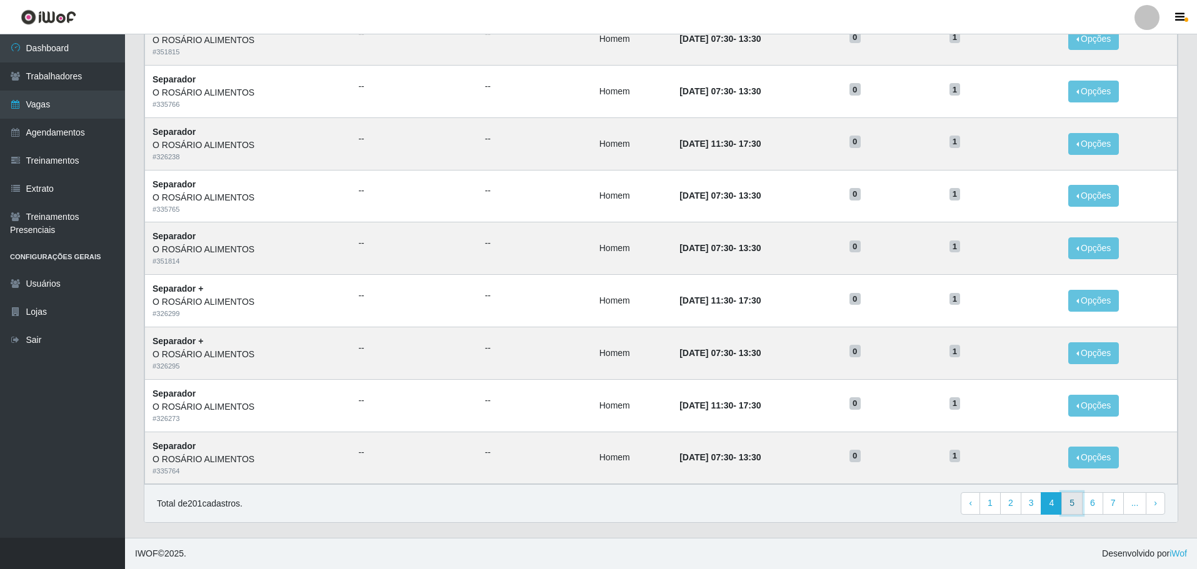
click at [1081, 503] on link "5" at bounding box center [1071, 503] width 21 height 22
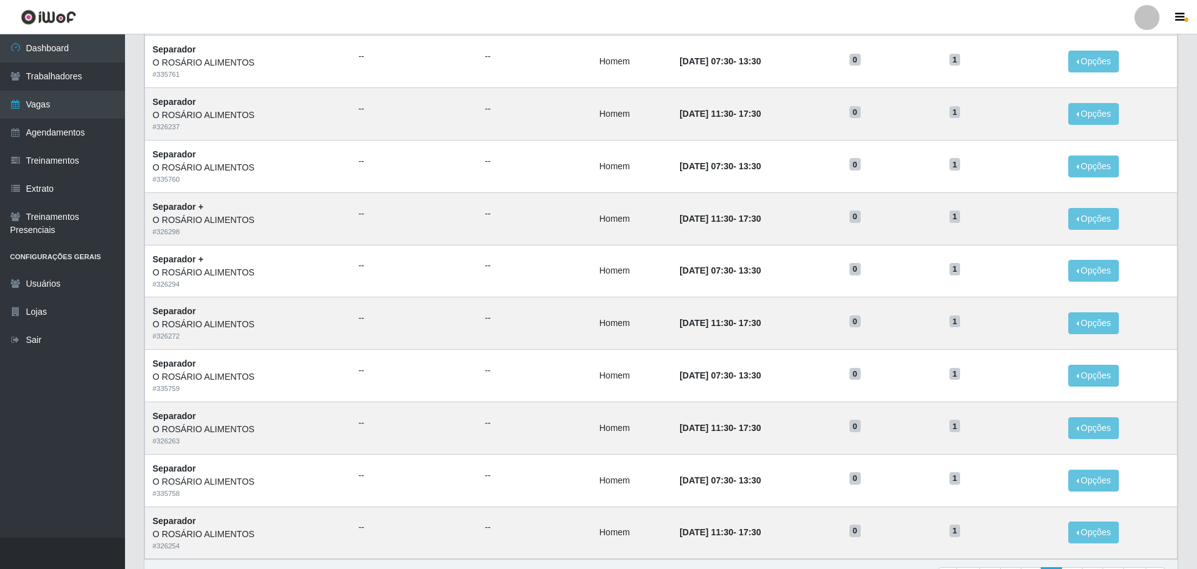
scroll to position [490, 0]
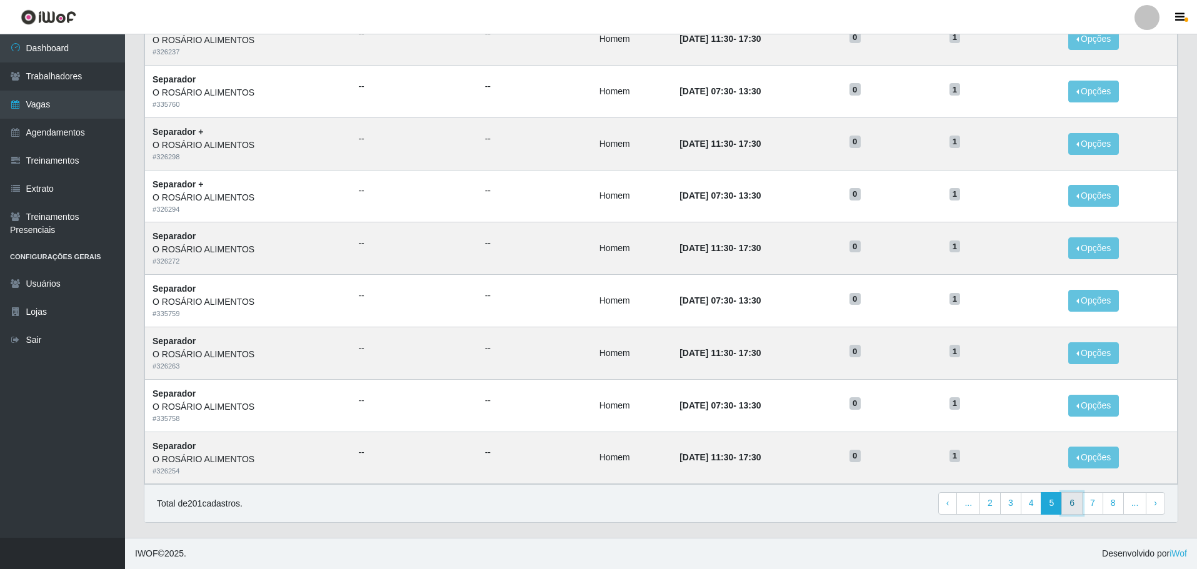
click at [1068, 504] on link "6" at bounding box center [1071, 503] width 21 height 22
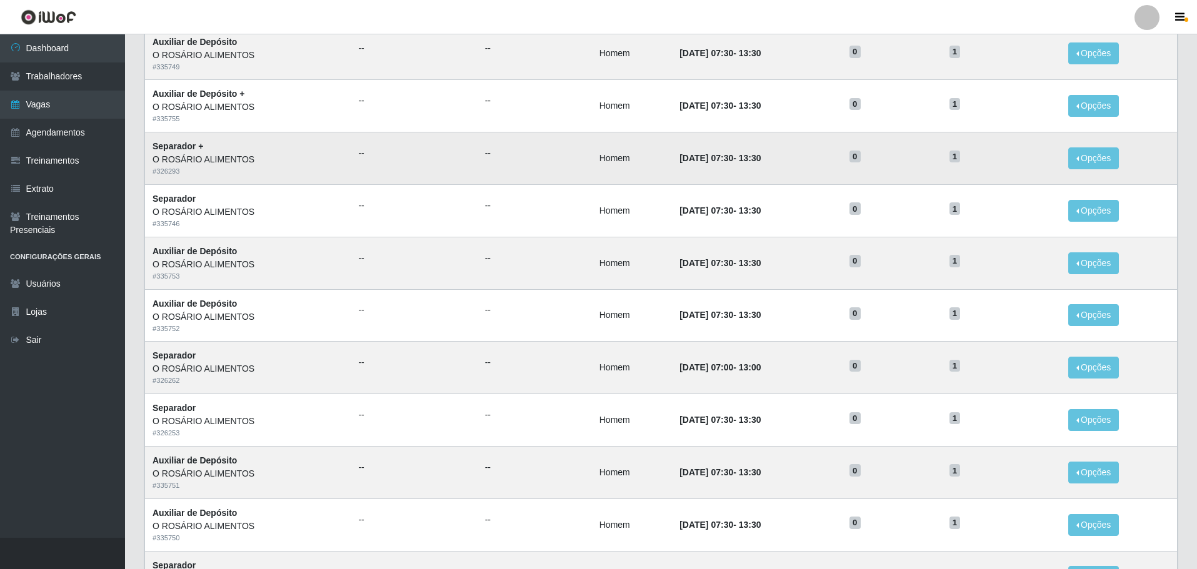
scroll to position [490, 0]
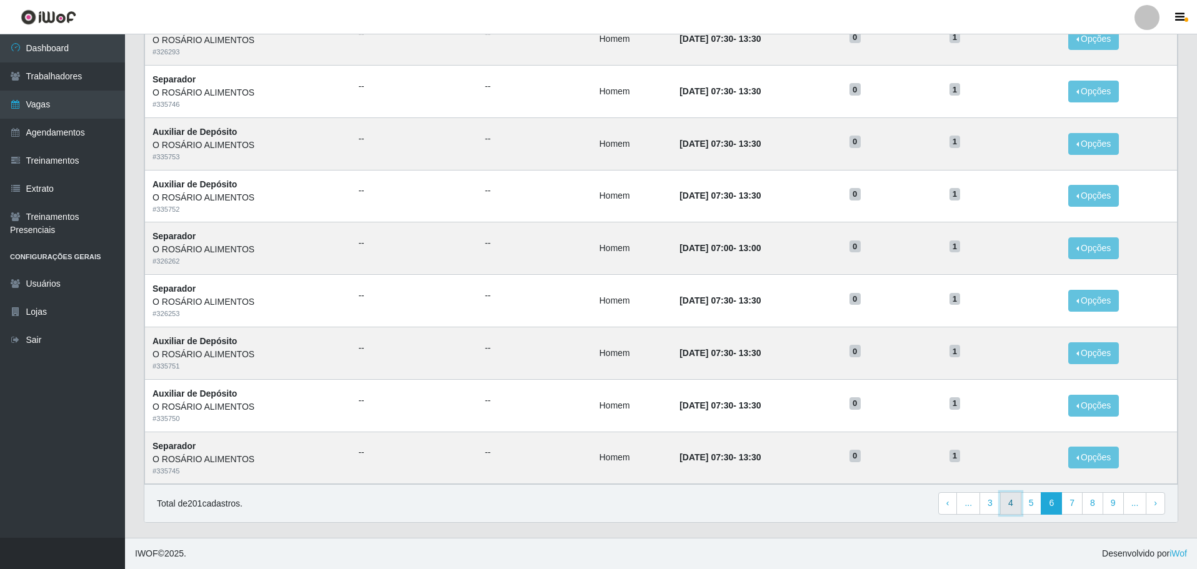
click at [1019, 501] on link "4" at bounding box center [1010, 503] width 21 height 22
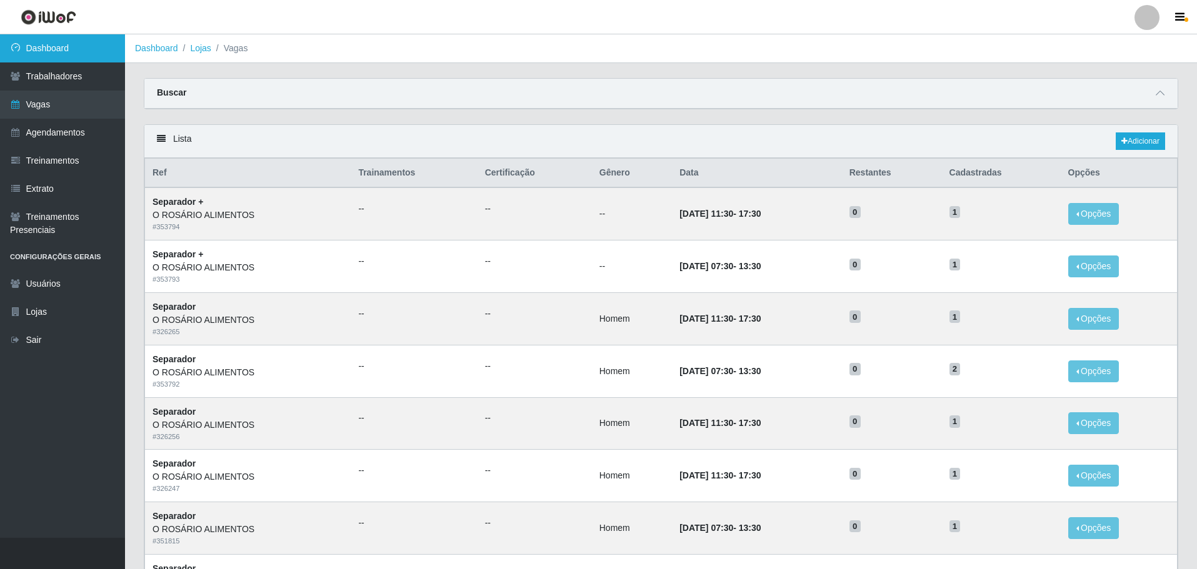
click at [33, 43] on link "Dashboard" at bounding box center [62, 48] width 125 height 28
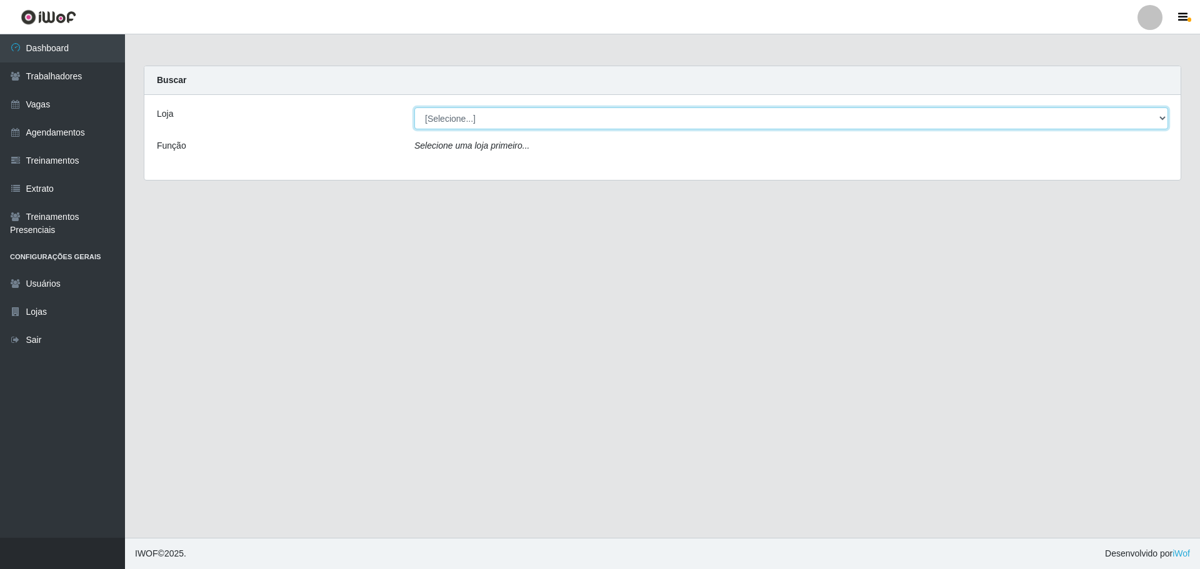
click at [519, 119] on select "[Selecione...] O ROSÁRIO ALIMENTOS" at bounding box center [791, 118] width 754 height 22
select select "349"
click at [414, 107] on select "[Selecione...] O ROSÁRIO ALIMENTOS" at bounding box center [791, 118] width 754 height 22
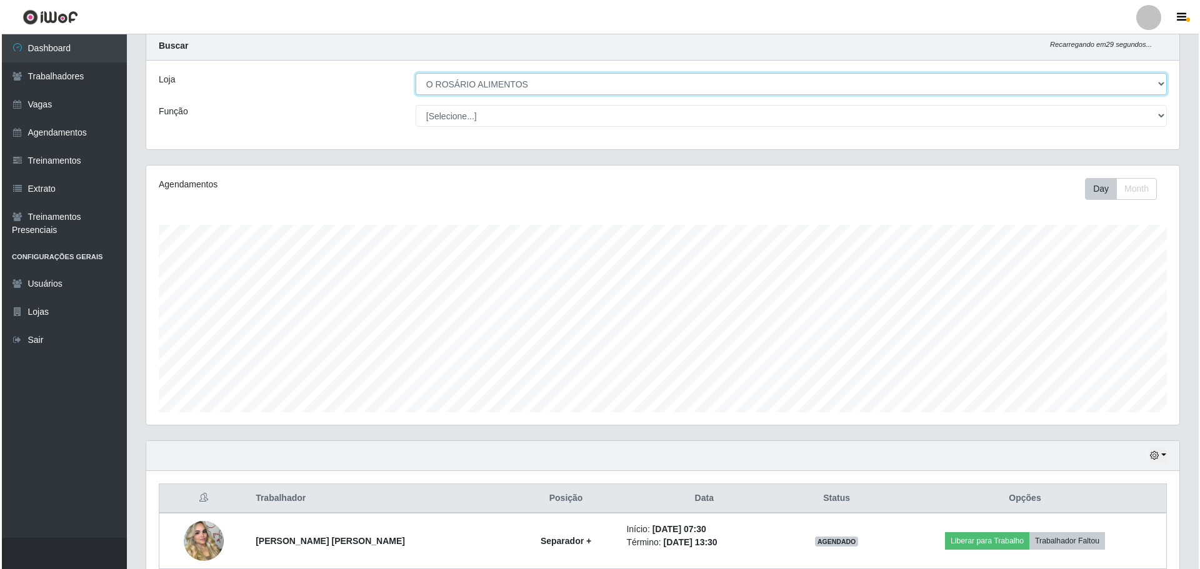
scroll to position [149, 0]
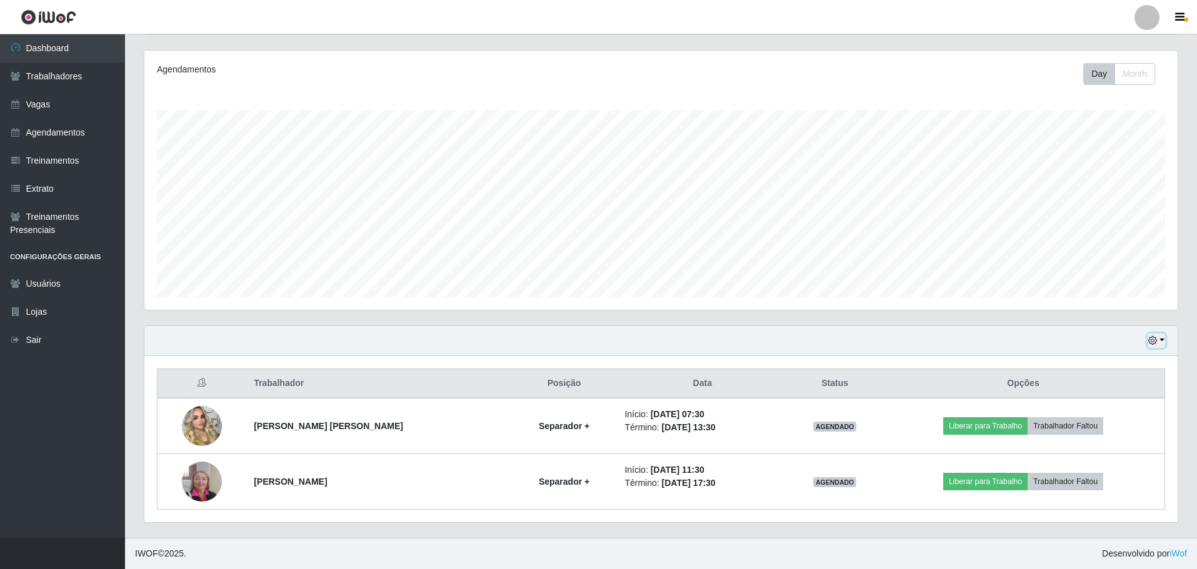
click at [1150, 336] on button "button" at bounding box center [1155, 341] width 17 height 14
click at [1018, 305] on div "Agendamentos Day Month" at bounding box center [660, 180] width 1033 height 259
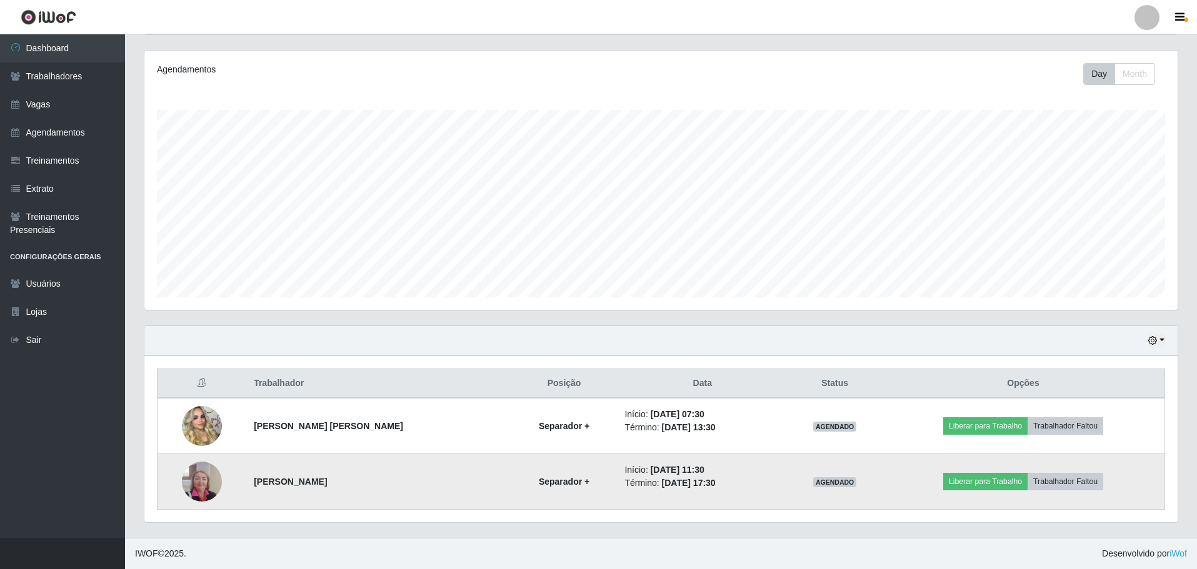
click at [320, 482] on strong "[PERSON_NAME]" at bounding box center [290, 482] width 73 height 10
click at [199, 482] on img at bounding box center [202, 481] width 40 height 53
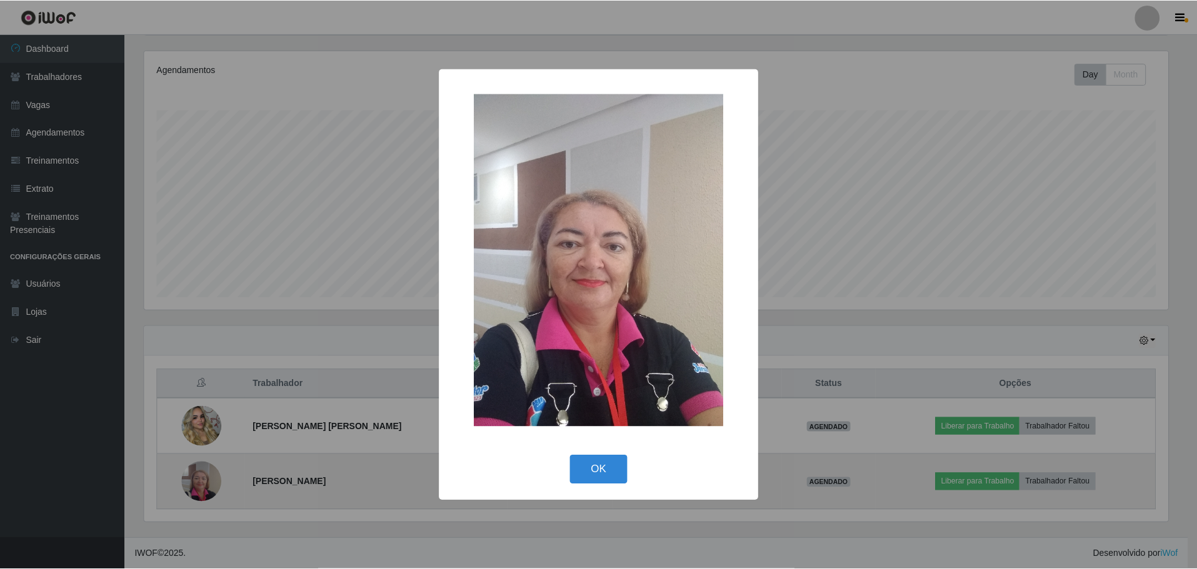
scroll to position [259, 1027]
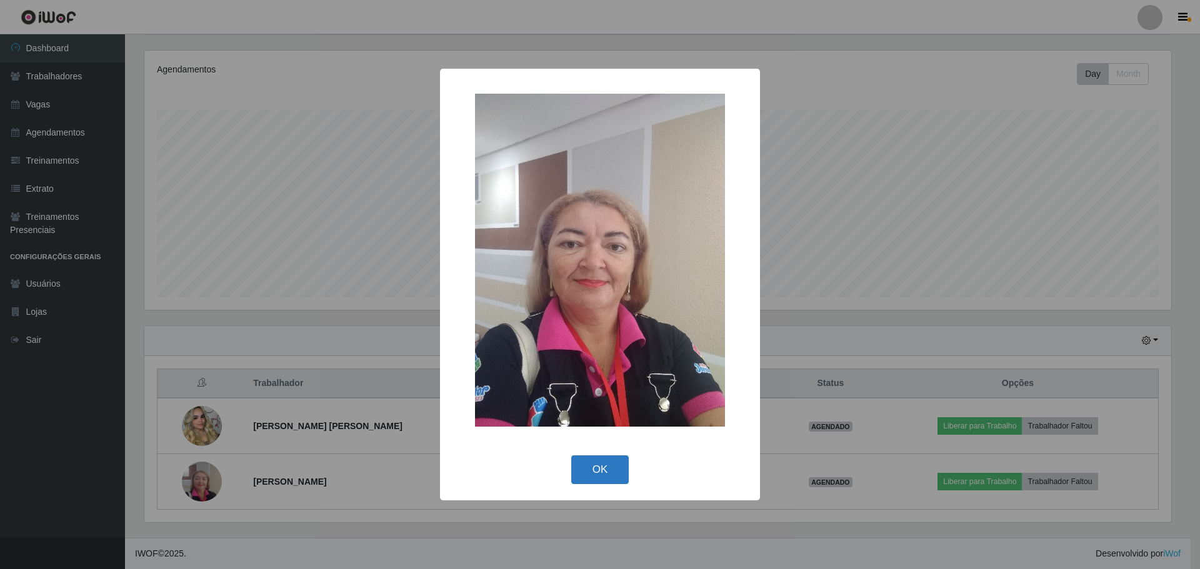
click at [602, 466] on button "OK" at bounding box center [600, 470] width 58 height 29
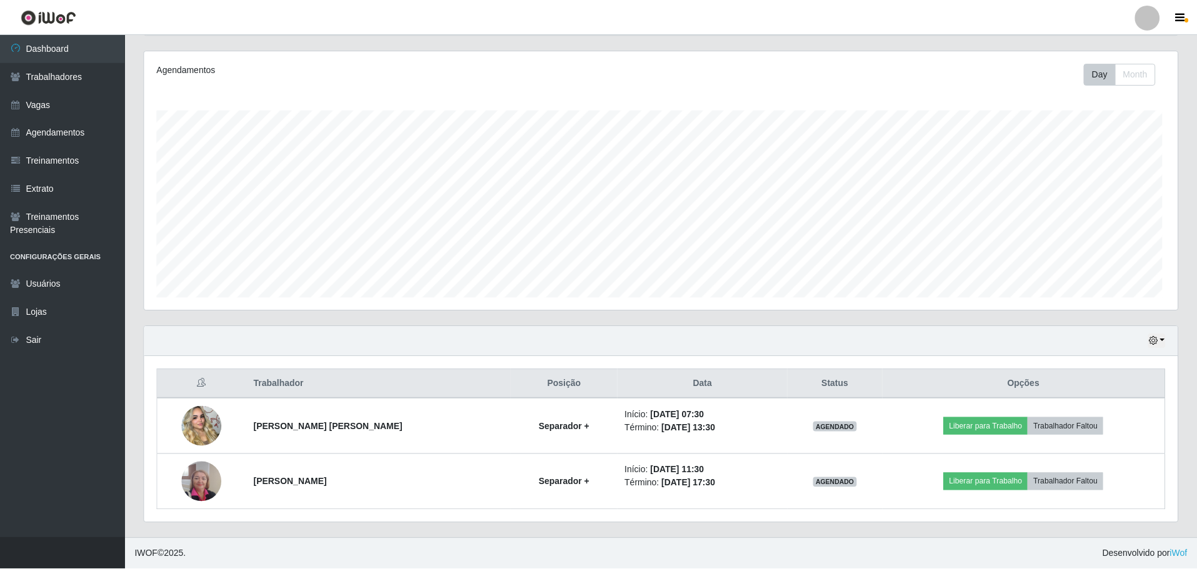
scroll to position [259, 1033]
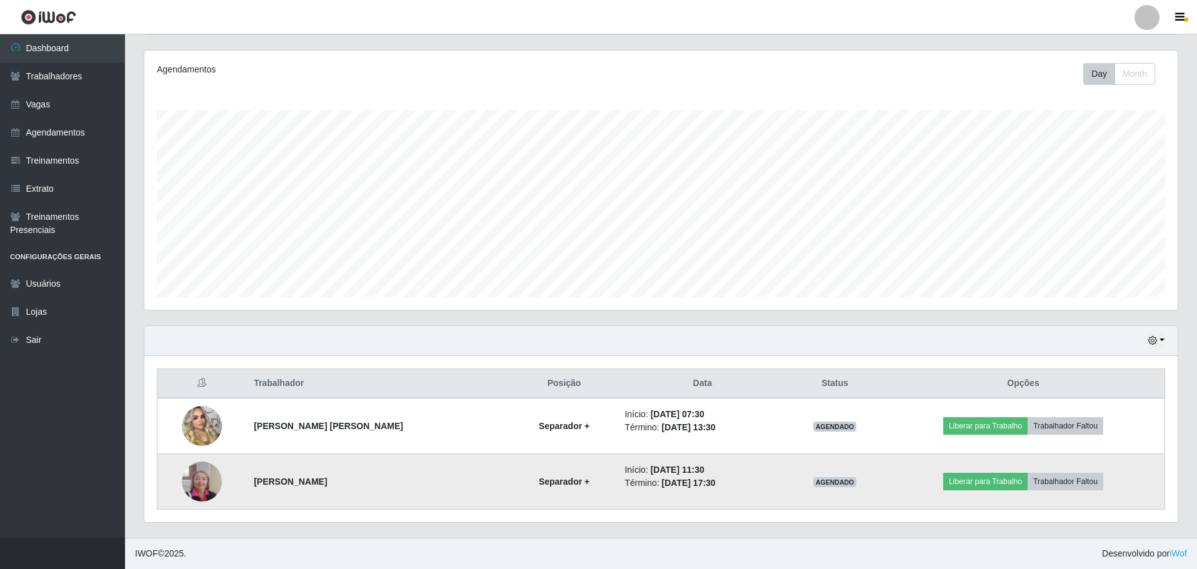
click at [761, 482] on li "Término: [DATE] 17:30" at bounding box center [702, 483] width 156 height 13
click at [624, 477] on li "Término: [DATE] 17:30" at bounding box center [702, 483] width 156 height 13
drag, startPoint x: 602, startPoint y: 477, endPoint x: 510, endPoint y: 475, distance: 91.9
click at [511, 475] on td "Separador +" at bounding box center [564, 482] width 106 height 56
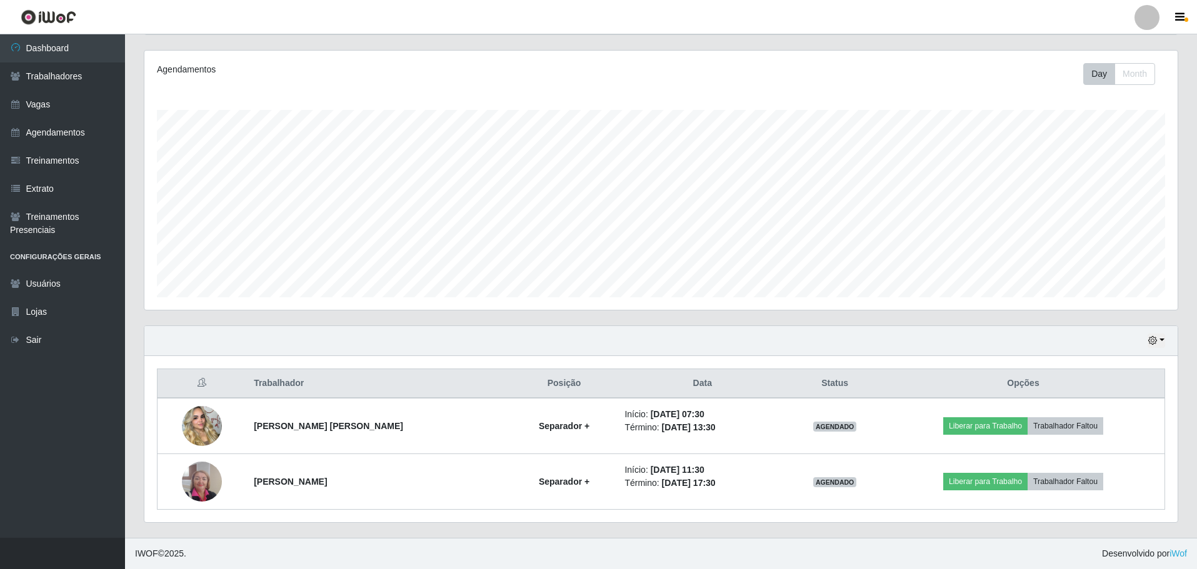
click at [200, 382] on icon at bounding box center [201, 382] width 9 height 9
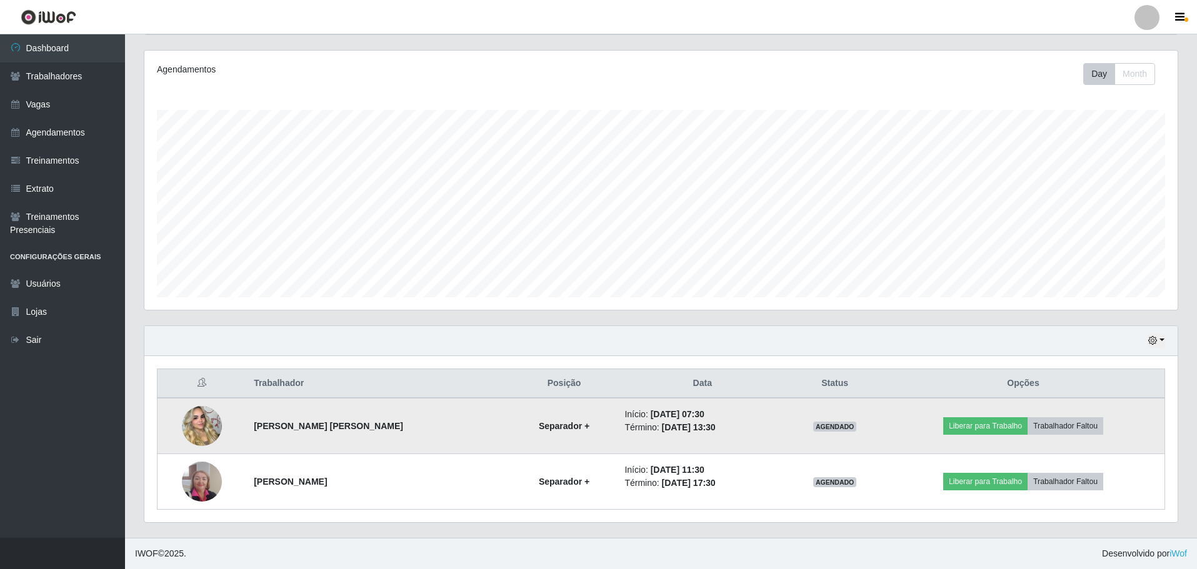
click at [203, 411] on img at bounding box center [202, 426] width 40 height 71
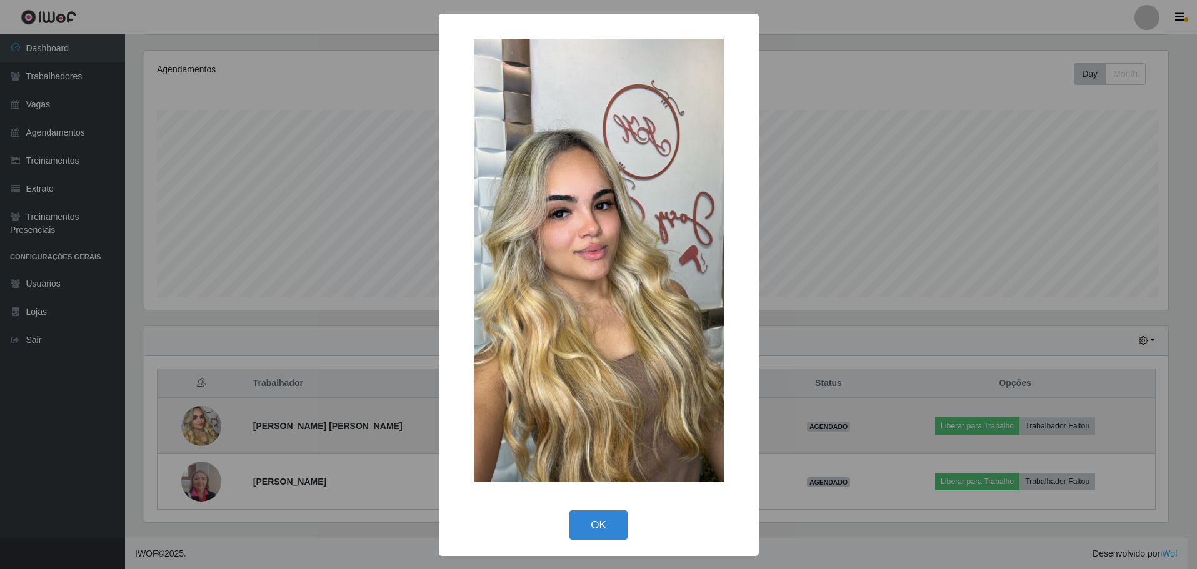
scroll to position [259, 1027]
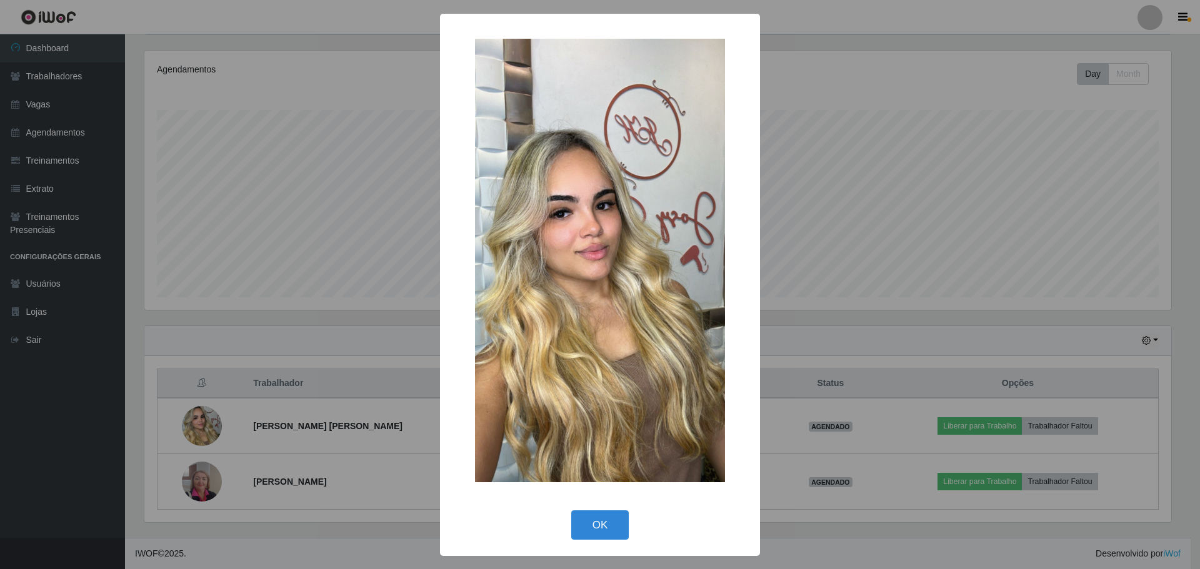
click at [317, 399] on div "× OK Cancel" at bounding box center [600, 284] width 1200 height 569
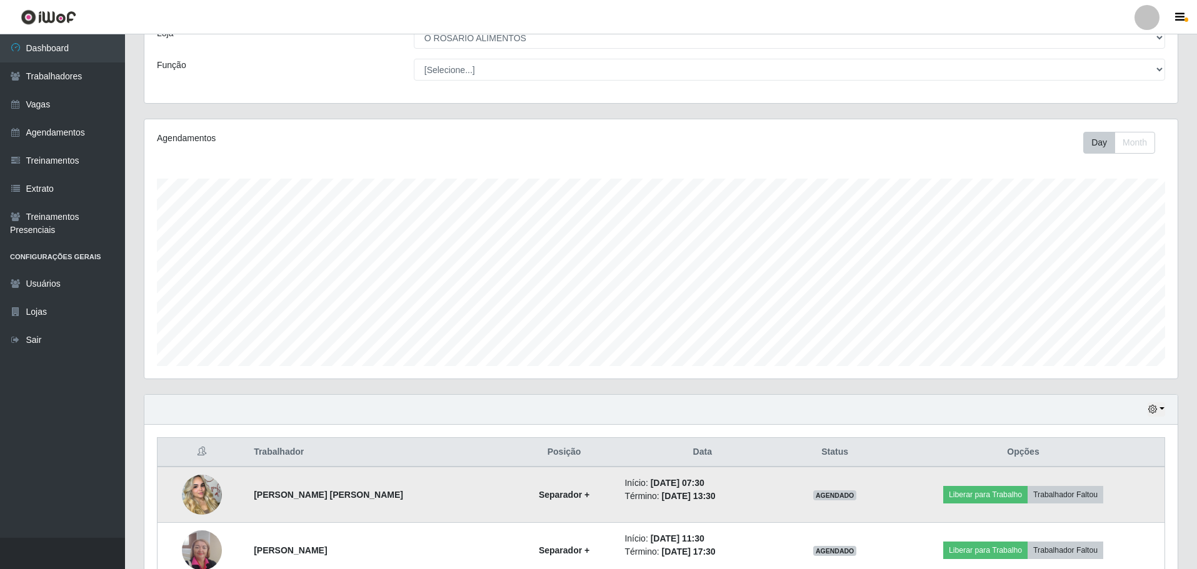
scroll to position [0, 0]
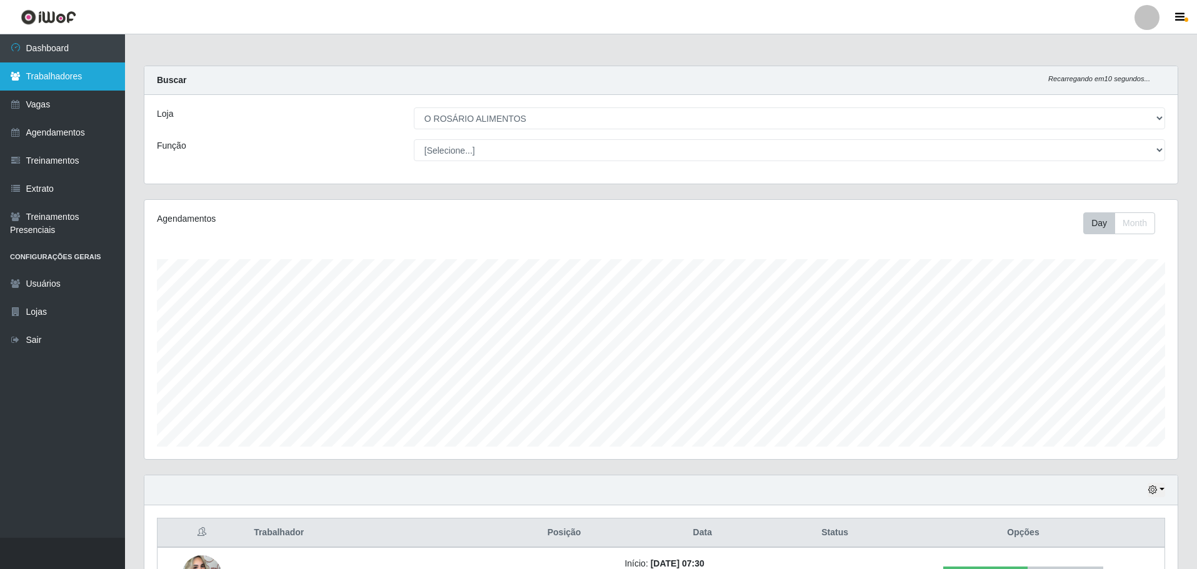
click at [65, 71] on link "Trabalhadores" at bounding box center [62, 76] width 125 height 28
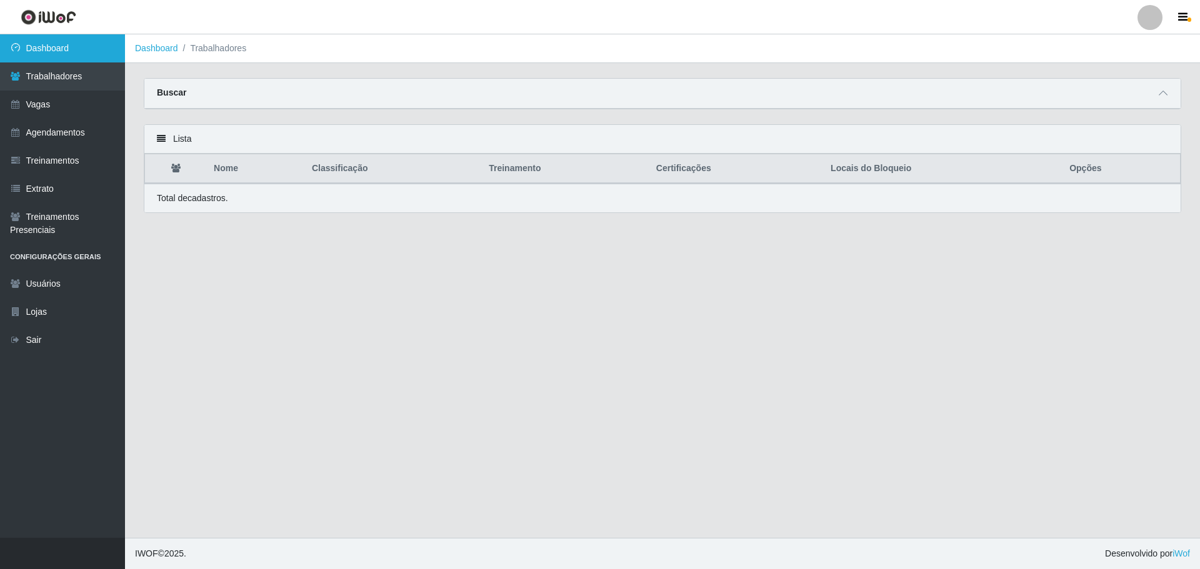
click at [84, 56] on link "Dashboard" at bounding box center [62, 48] width 125 height 28
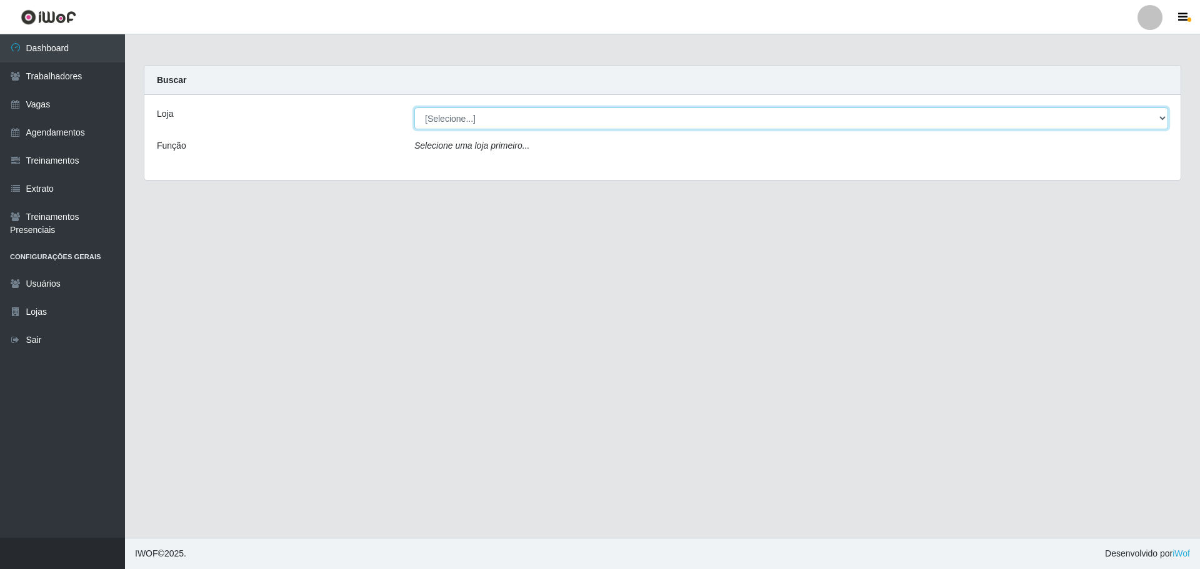
click at [468, 114] on select "[Selecione...] O ROSÁRIO ALIMENTOS" at bounding box center [791, 118] width 754 height 22
select select "349"
click at [414, 107] on select "[Selecione...] O ROSÁRIO ALIMENTOS" at bounding box center [791, 118] width 754 height 22
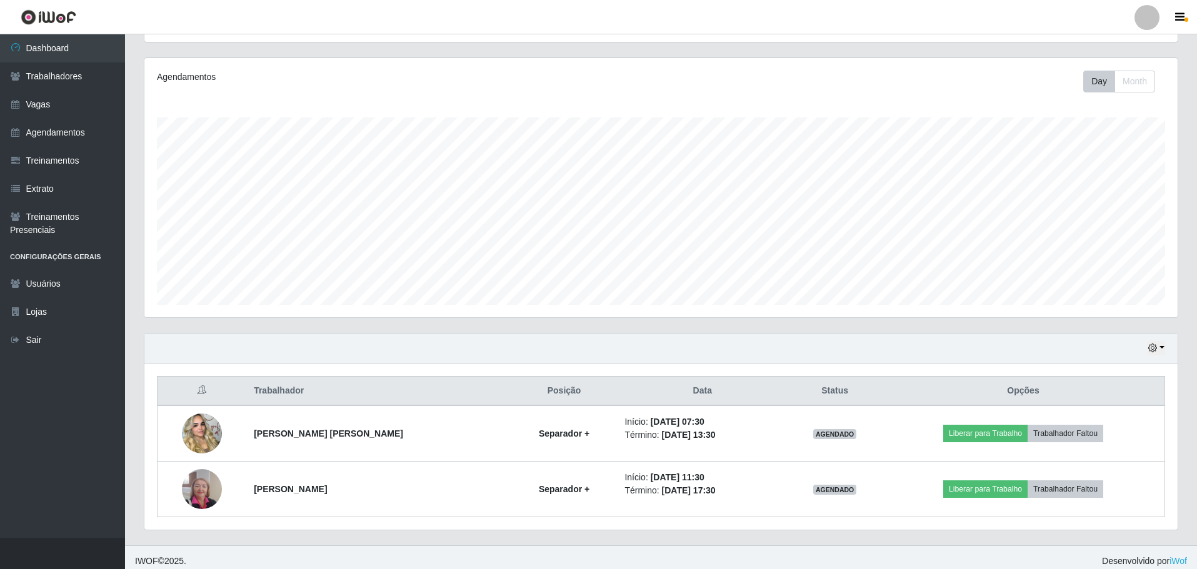
scroll to position [149, 0]
